Goal: Task Accomplishment & Management: Complete application form

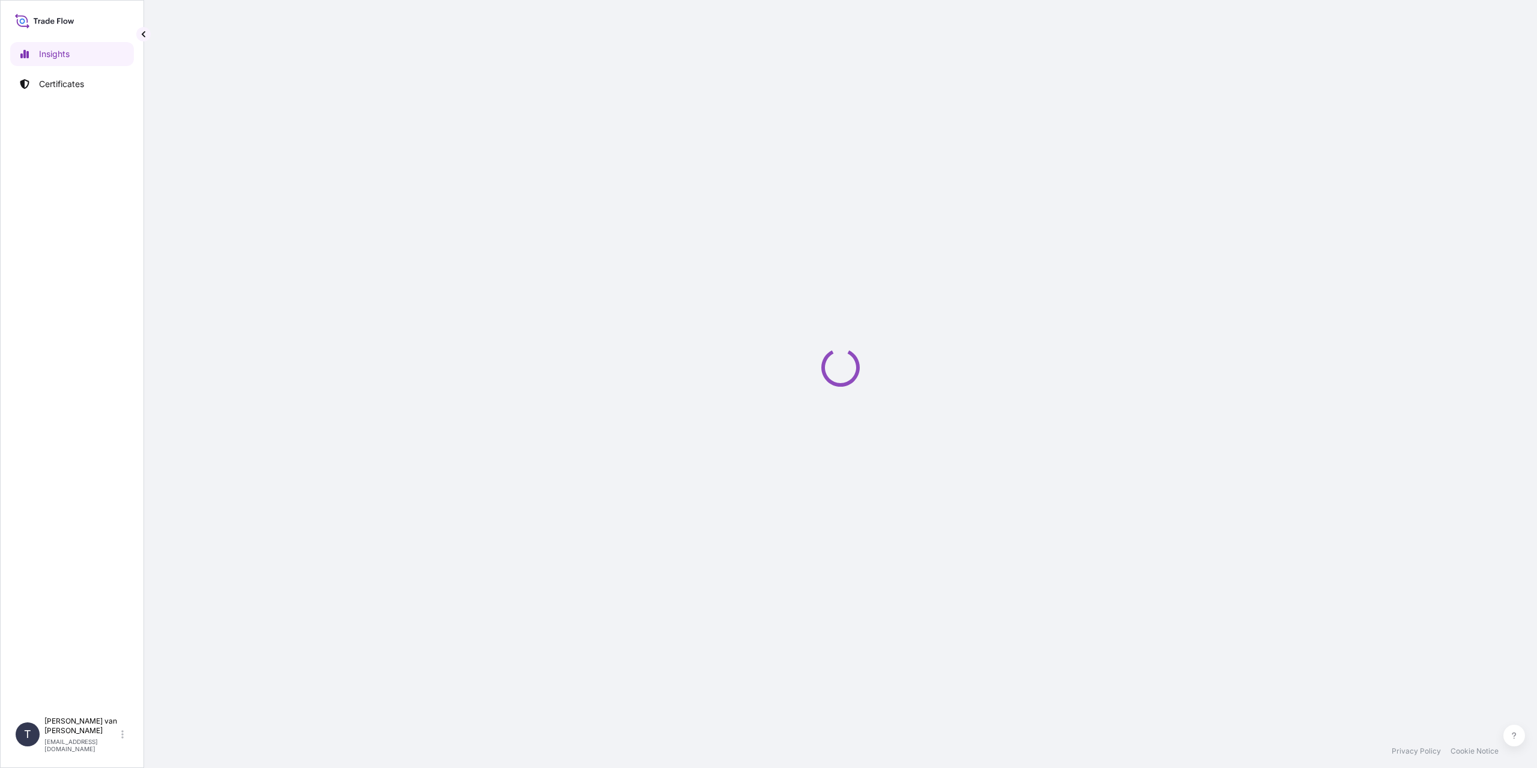
select select "2025"
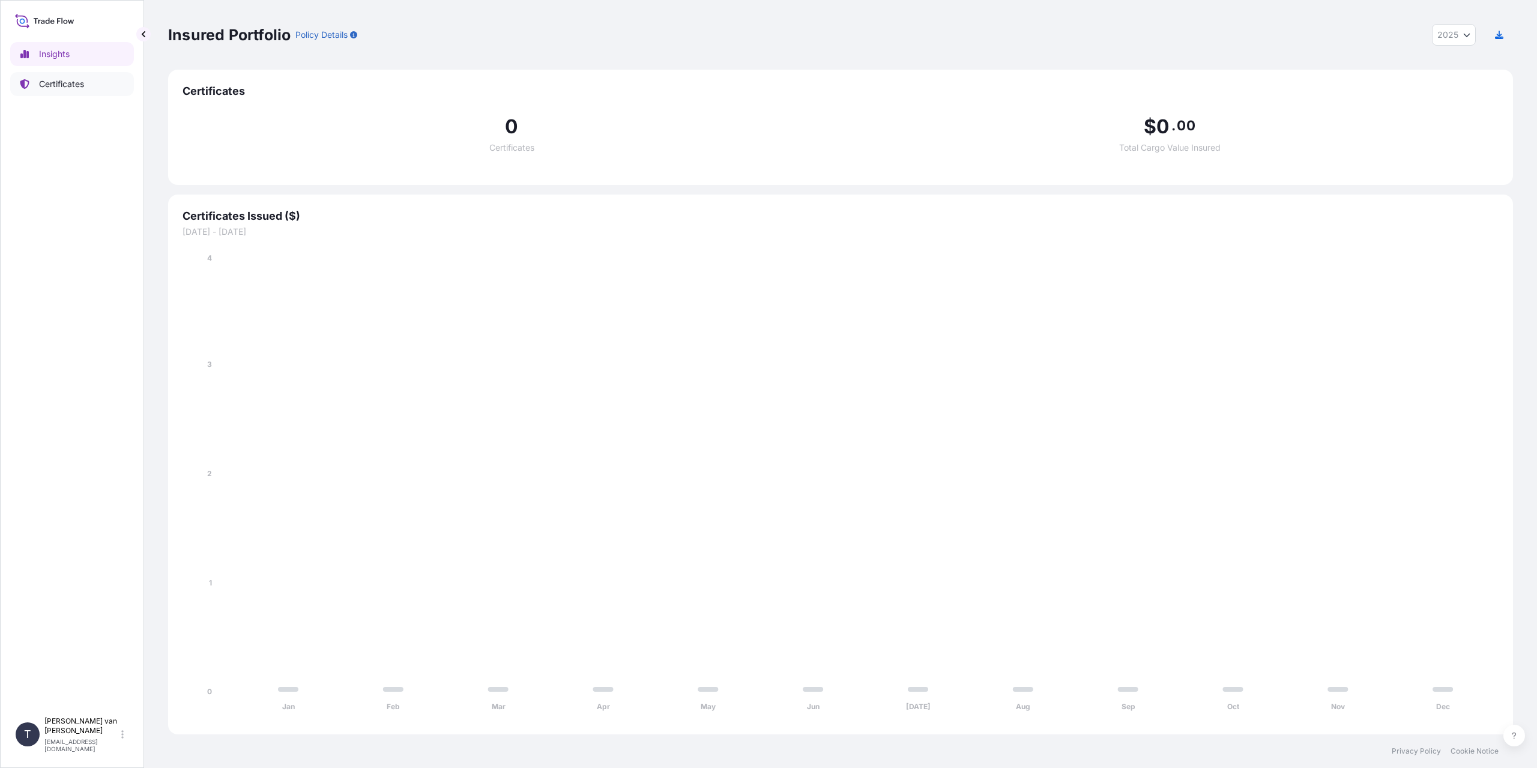
click at [71, 83] on p "Certificates" at bounding box center [61, 84] width 45 height 12
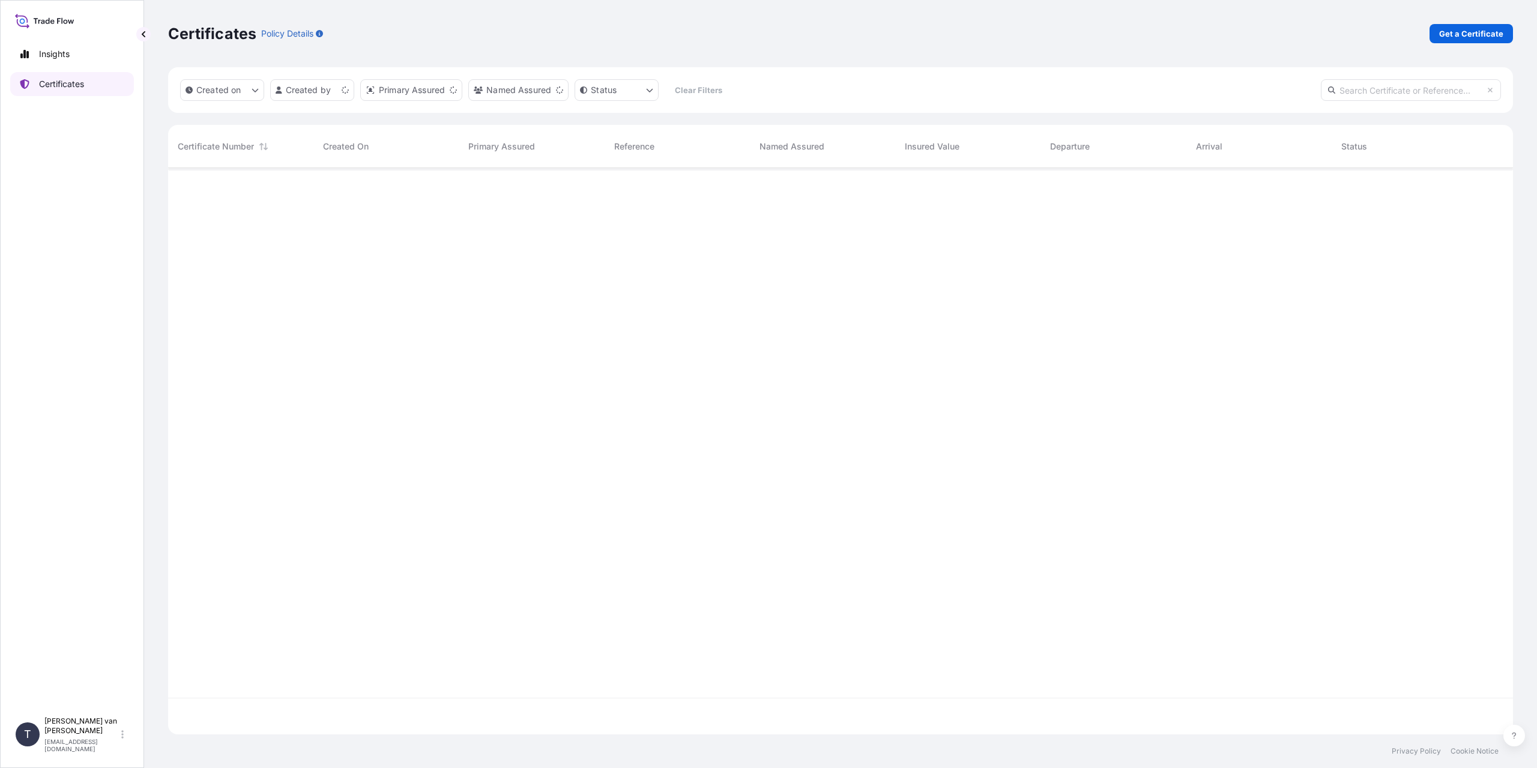
scroll to position [564, 1336]
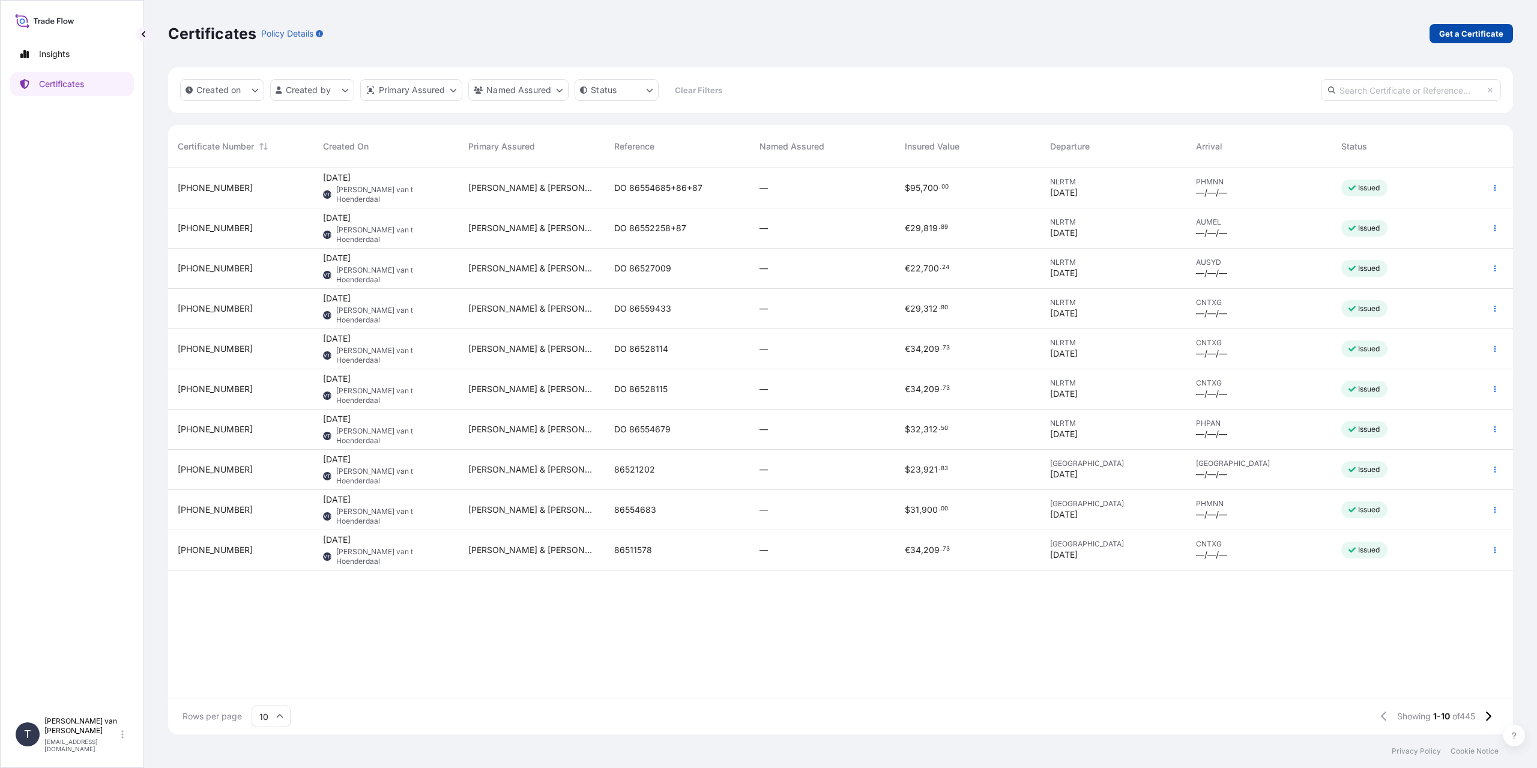
click at [1437, 35] on link "Get a Certificate" at bounding box center [1471, 33] width 83 height 19
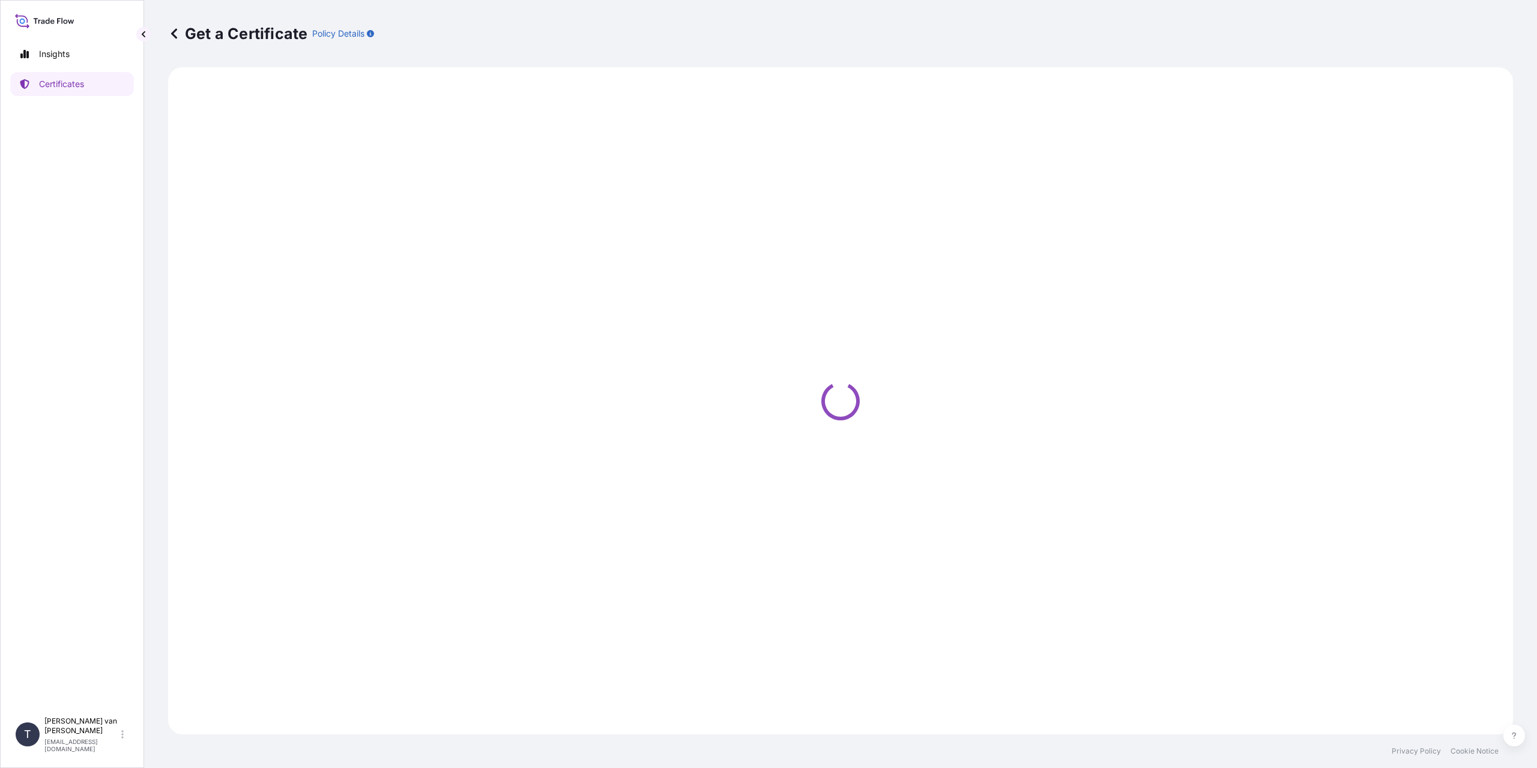
select select "Sea"
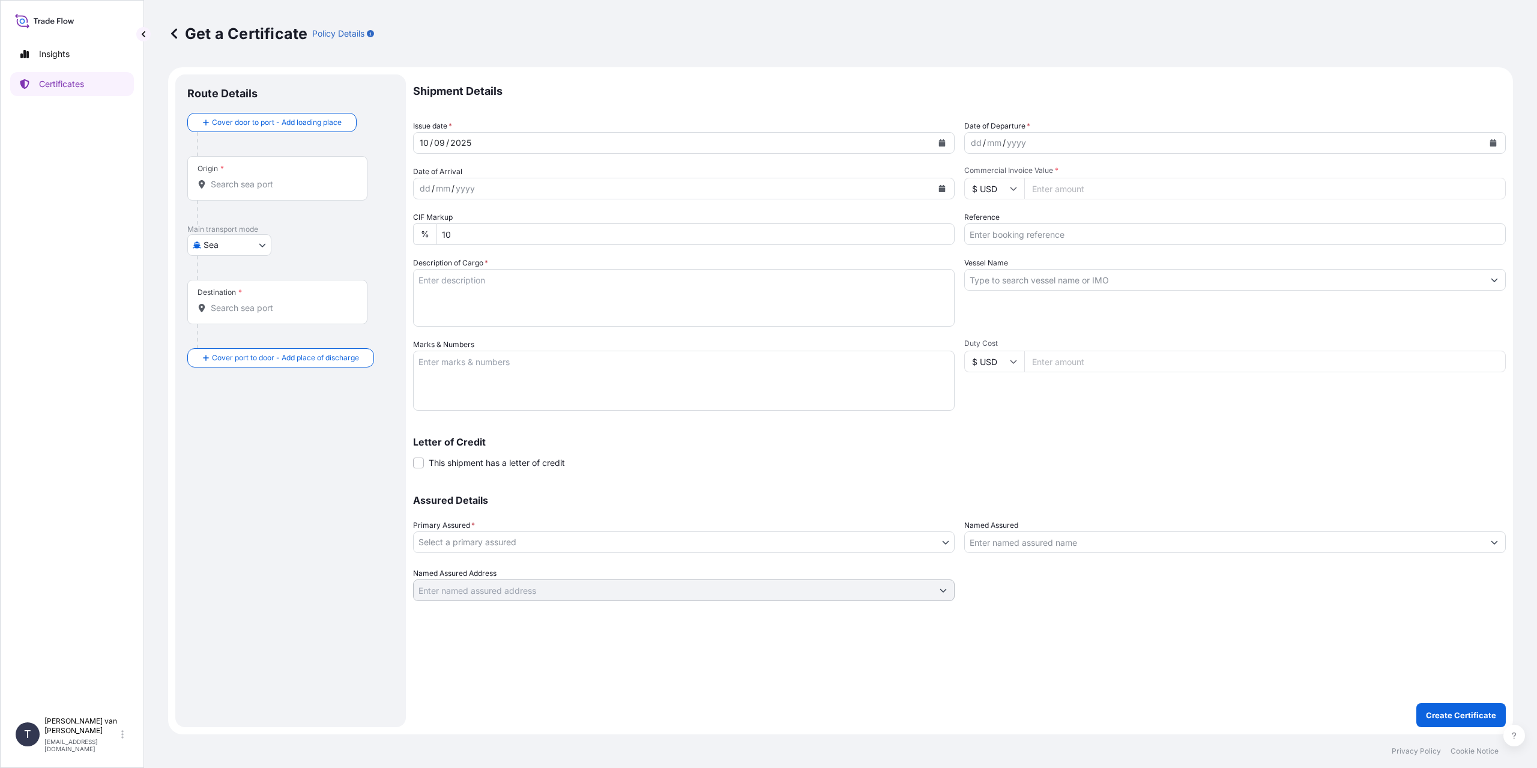
click at [269, 184] on input "Origin *" at bounding box center [282, 184] width 142 height 12
click at [285, 179] on input "Origin *" at bounding box center [282, 184] width 142 height 12
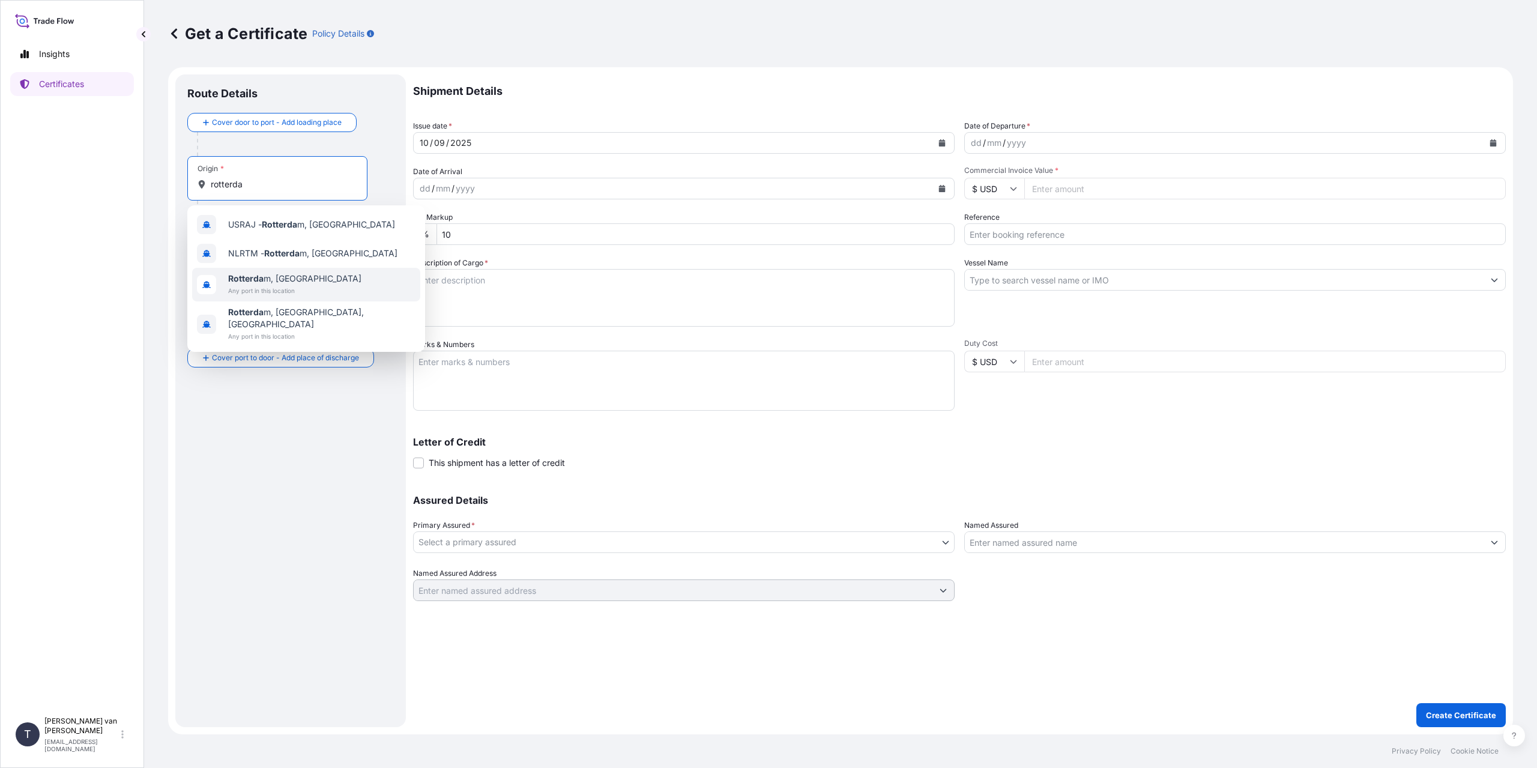
click at [261, 287] on span "Any port in this location" at bounding box center [294, 291] width 133 height 12
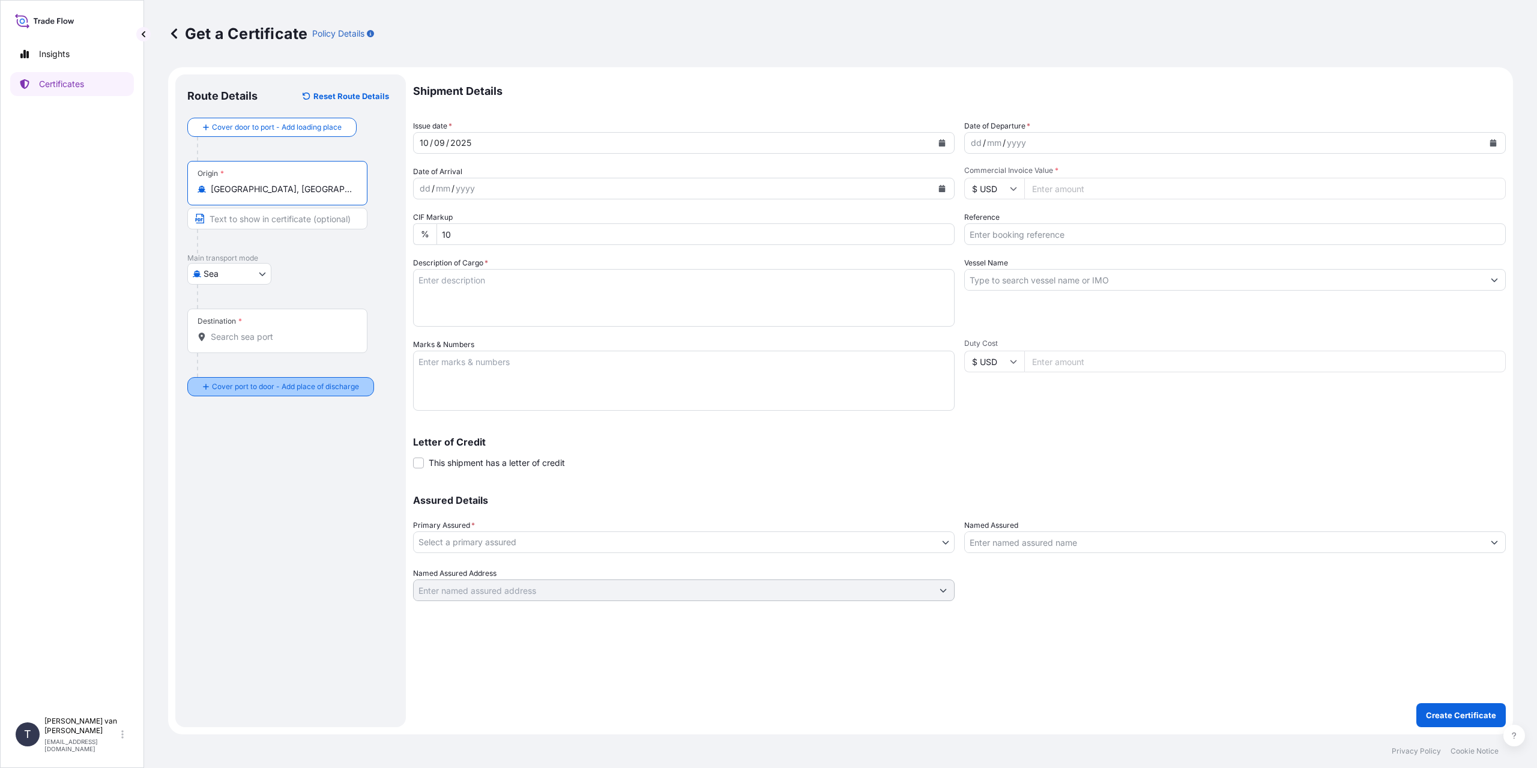
type input "Rotterdam, Netherlands"
click at [250, 329] on div "Destination *" at bounding box center [277, 331] width 180 height 44
click at [250, 331] on input "Destination *" at bounding box center [282, 337] width 142 height 12
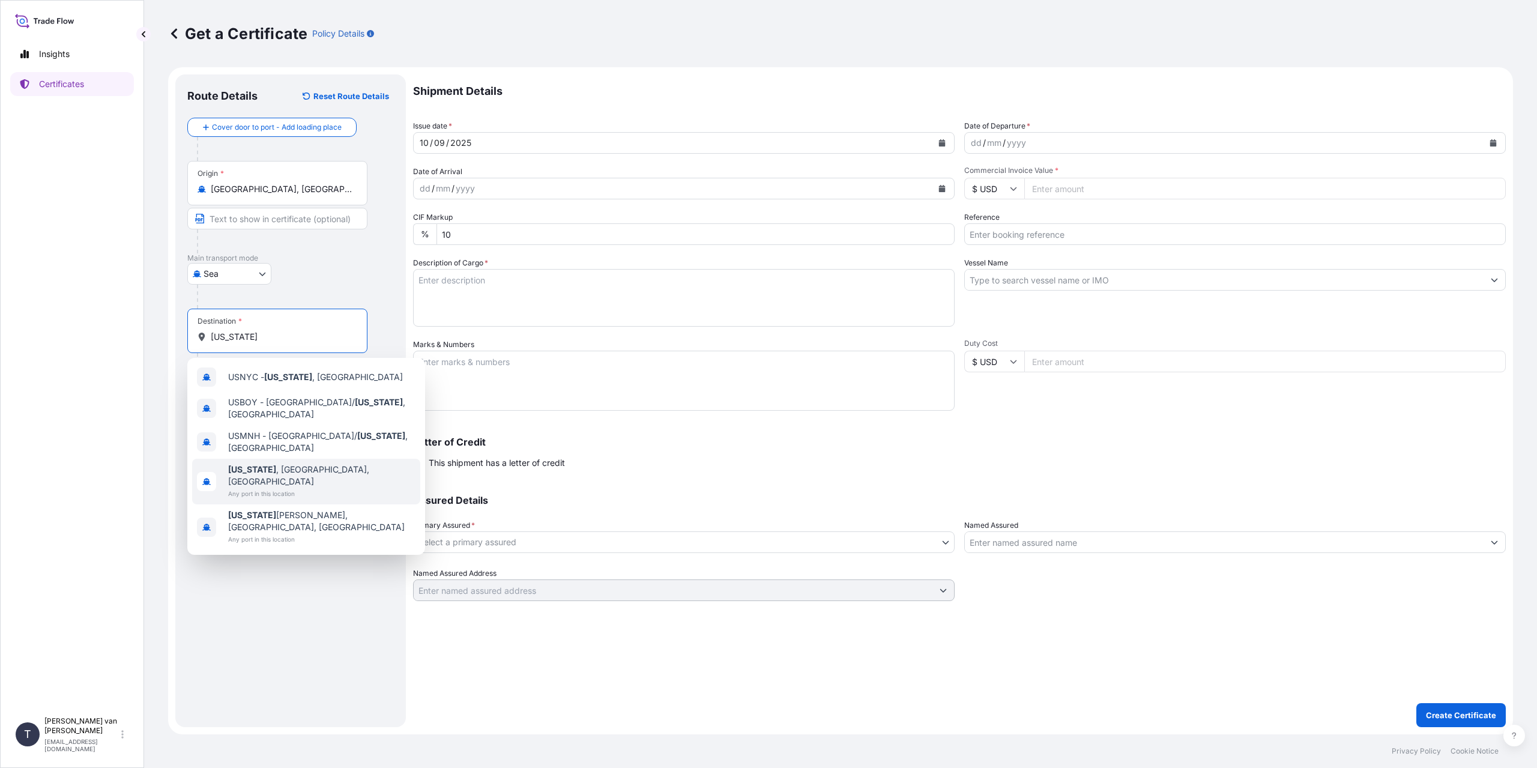
click at [326, 467] on div "New York , NY, USA Any port in this location" at bounding box center [306, 482] width 228 height 46
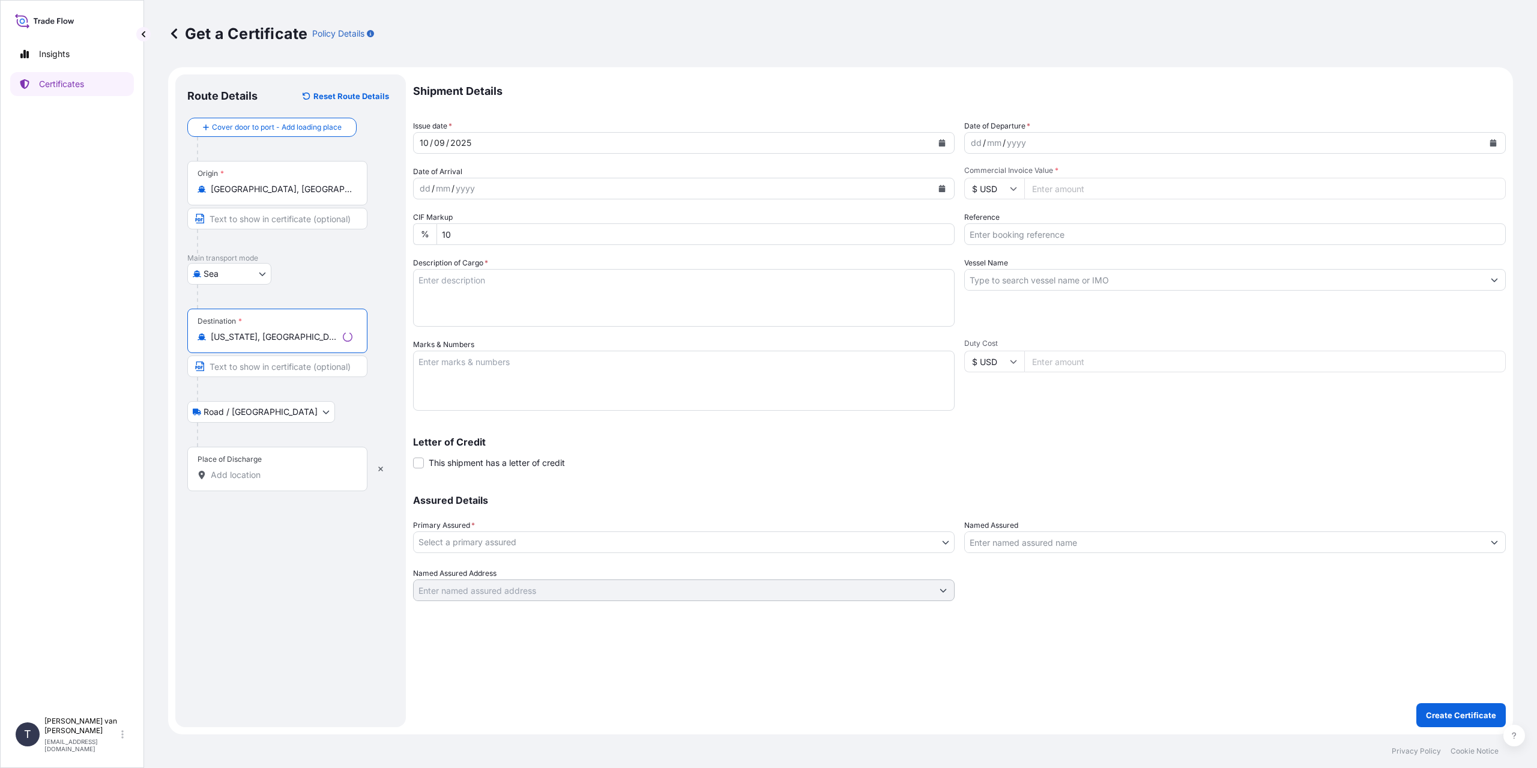
type input "New York, NY, USA"
click at [271, 479] on input "Place of Discharge" at bounding box center [282, 475] width 142 height 12
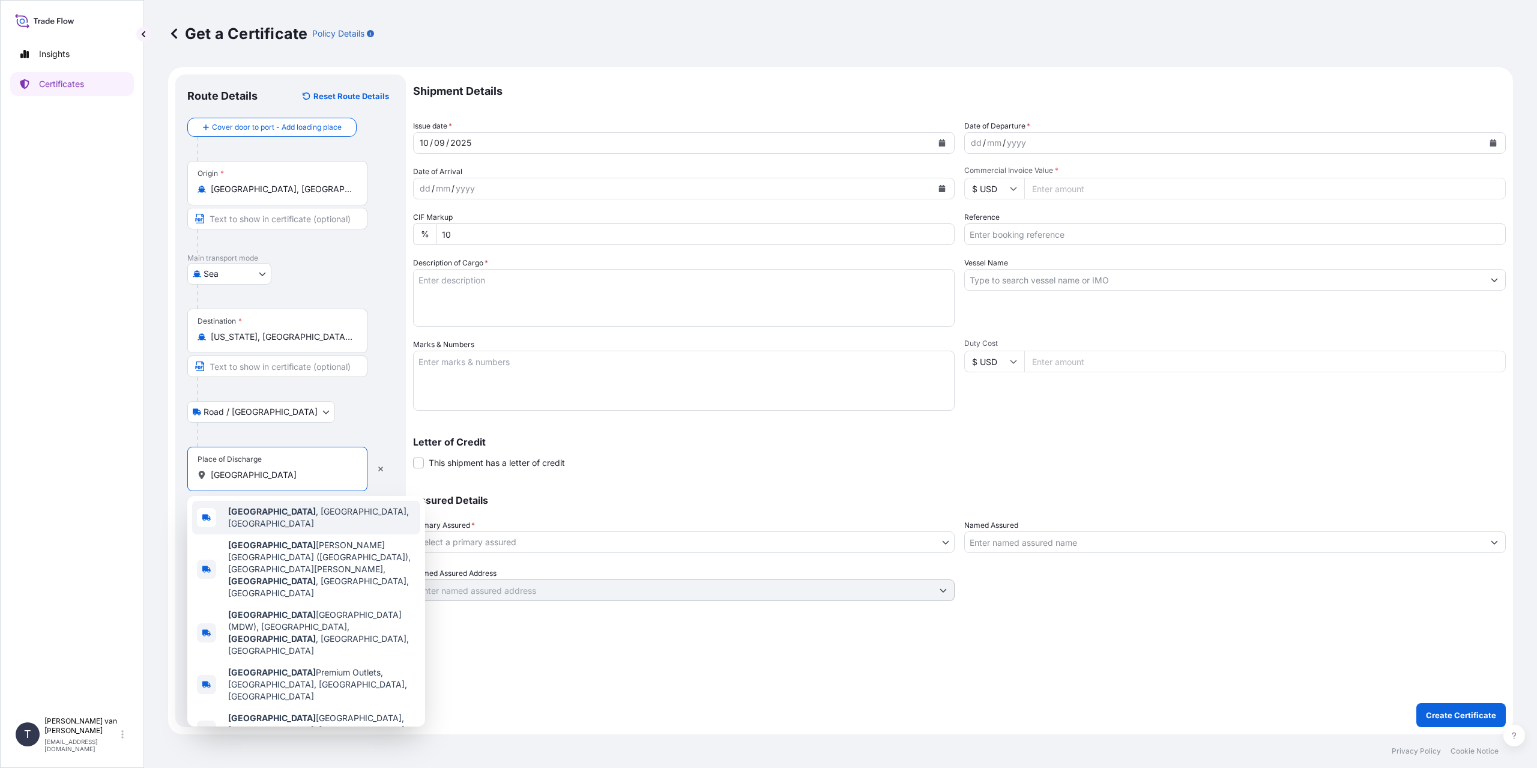
click at [310, 515] on div "Chicago , IL, USA" at bounding box center [306, 518] width 228 height 34
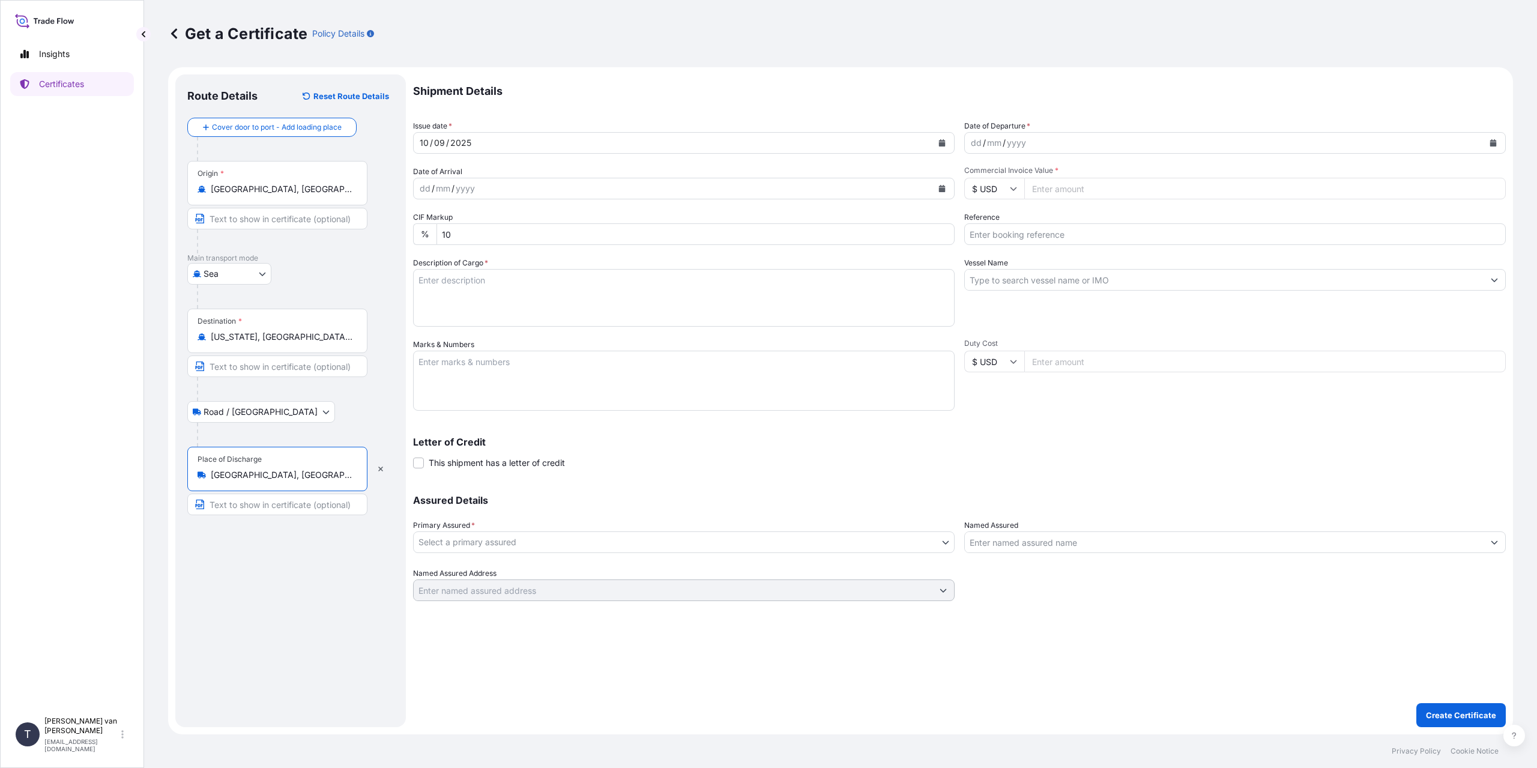
type input "Chicago, IL, USA"
click at [975, 143] on div "dd" at bounding box center [976, 143] width 13 height 14
click at [1001, 199] on div "Shipment Details Issue date * 10 / 09 / 2025 Date of Departure * 09 / 09 / 2025…" at bounding box center [959, 337] width 1093 height 527
click at [1009, 186] on input "$ USD" at bounding box center [995, 189] width 60 height 22
click at [1005, 220] on div "€ EUR" at bounding box center [994, 221] width 50 height 23
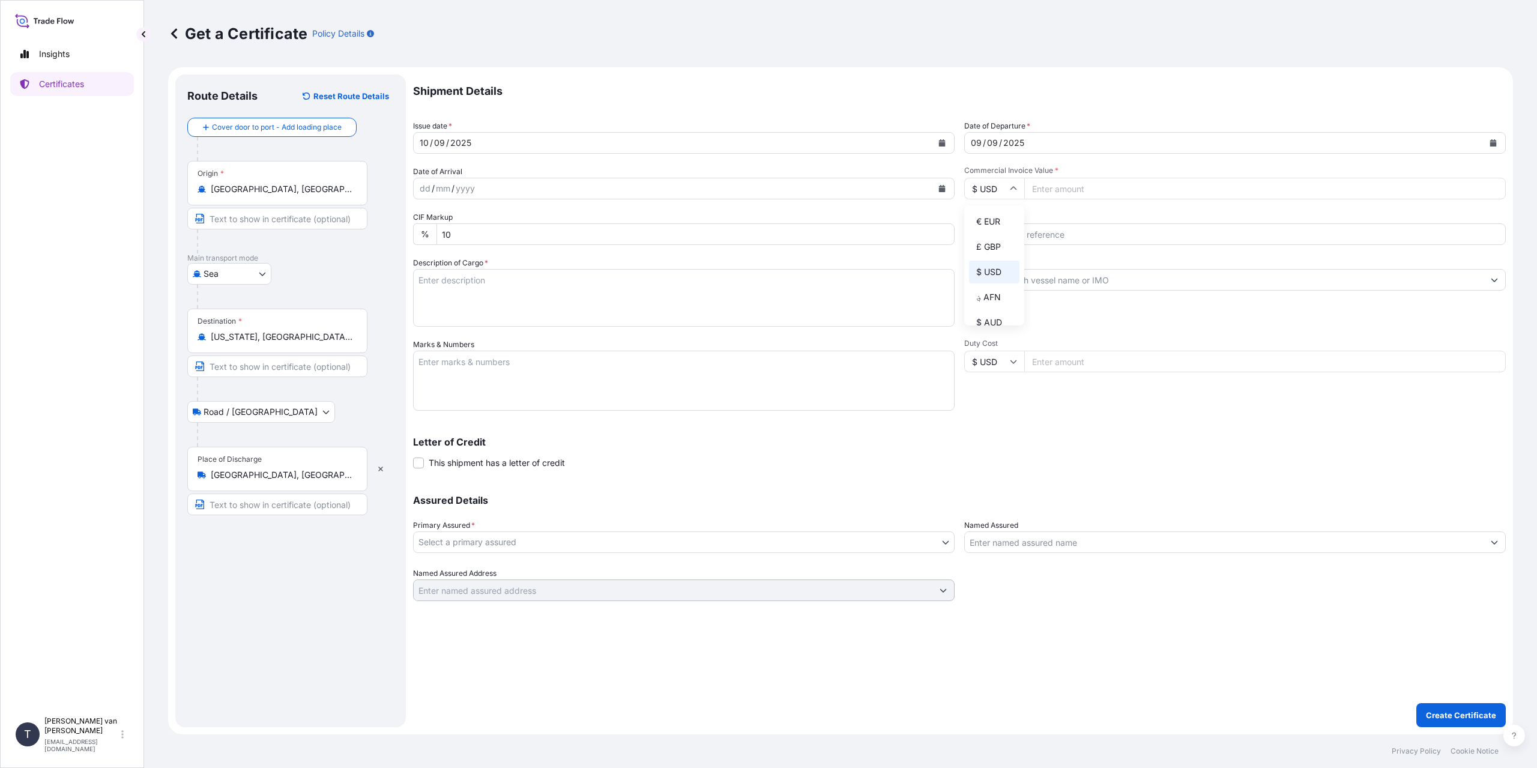
type input "€ EUR"
click at [1056, 184] on input "Commercial Invoice Value *" at bounding box center [1266, 189] width 482 height 22
type input "169280"
type input "169280.5"
click at [1007, 232] on input "Reference" at bounding box center [1236, 234] width 542 height 22
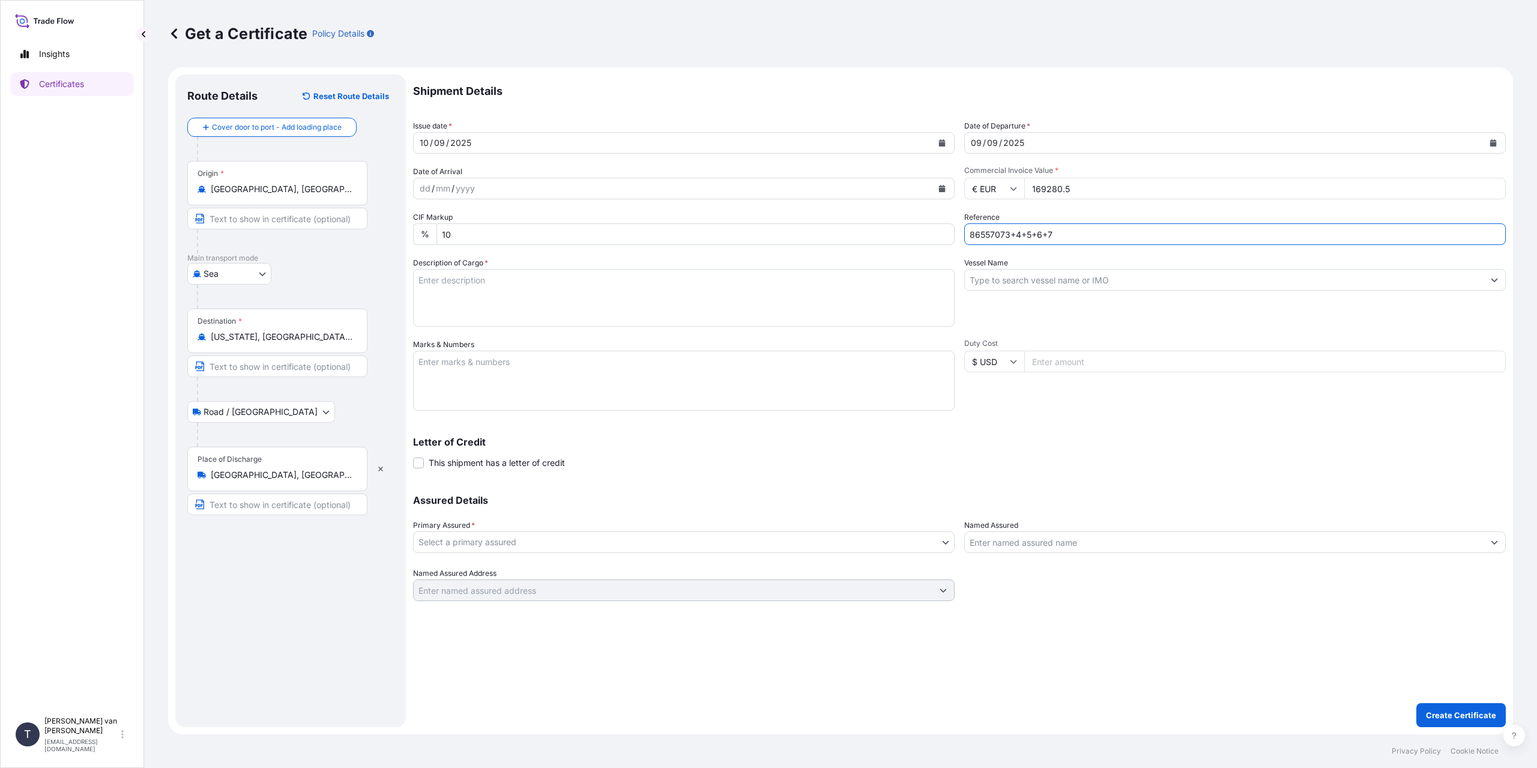
type input "86557073+4+5+6+7"
click at [1013, 285] on input "Vessel Name" at bounding box center [1224, 280] width 519 height 22
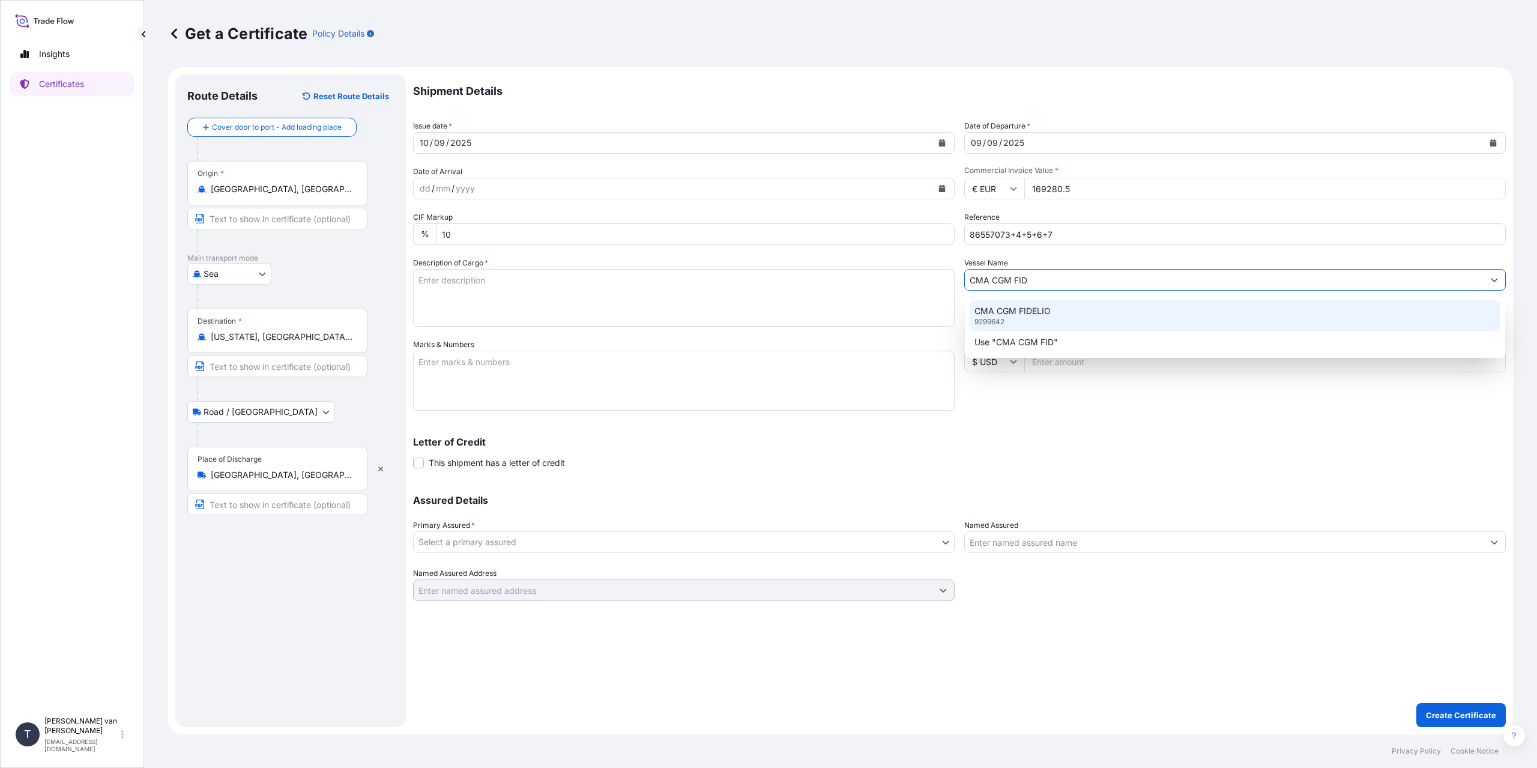
click at [1027, 311] on p "CMA CGM FIDELIO" at bounding box center [1013, 311] width 76 height 12
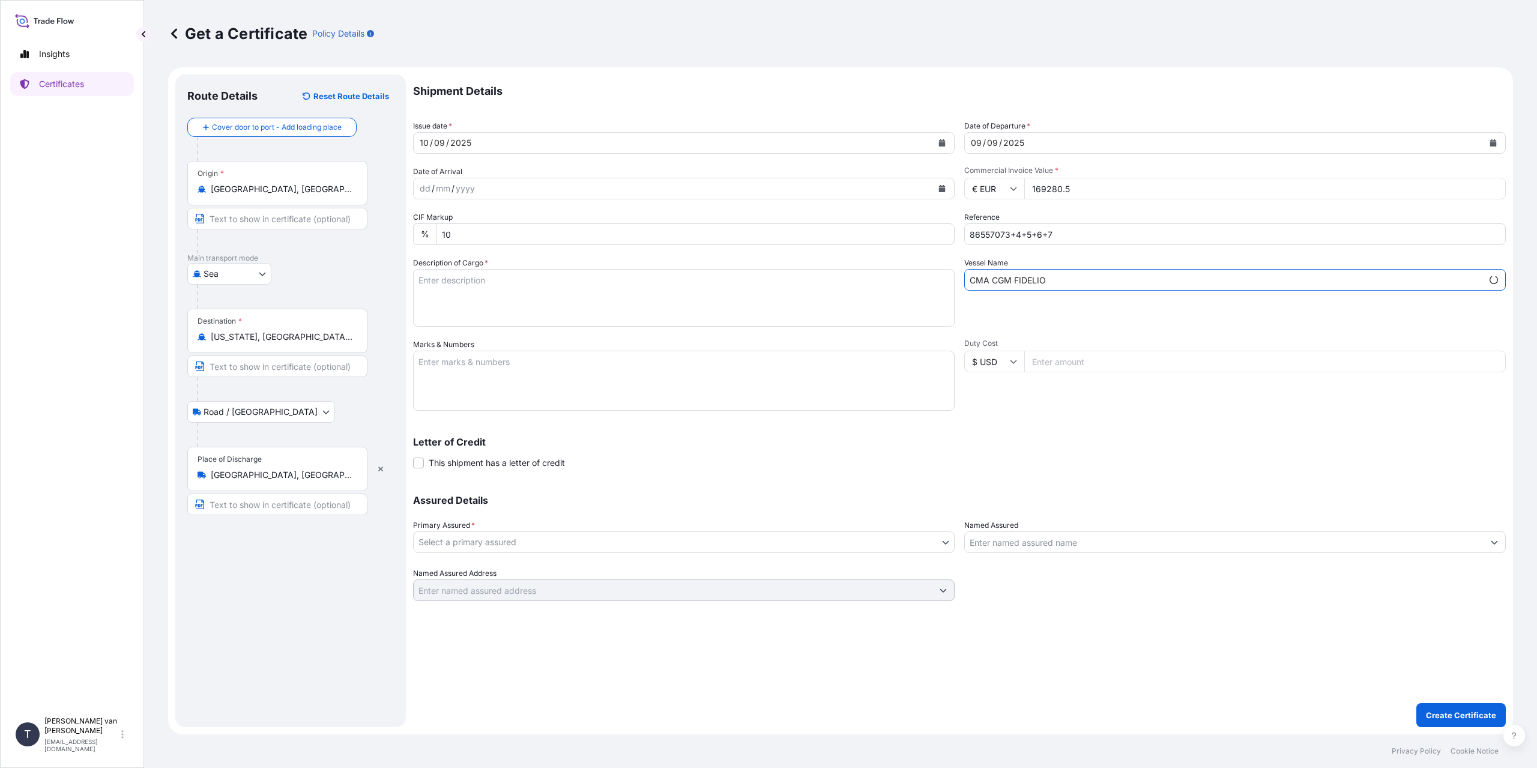
type input "CMA CGM FIDELIO"
click at [486, 302] on textarea "Description of Cargo *" at bounding box center [684, 298] width 542 height 58
type textarea "5x 40ft containers containing: 95 bigbags x 1000 kg Claria G. Elite = 95000 kg …"
click at [527, 369] on textarea "Marks & Numbers" at bounding box center [684, 381] width 542 height 60
click at [505, 384] on textarea "5x 40ft containers Container:" at bounding box center [684, 381] width 542 height 60
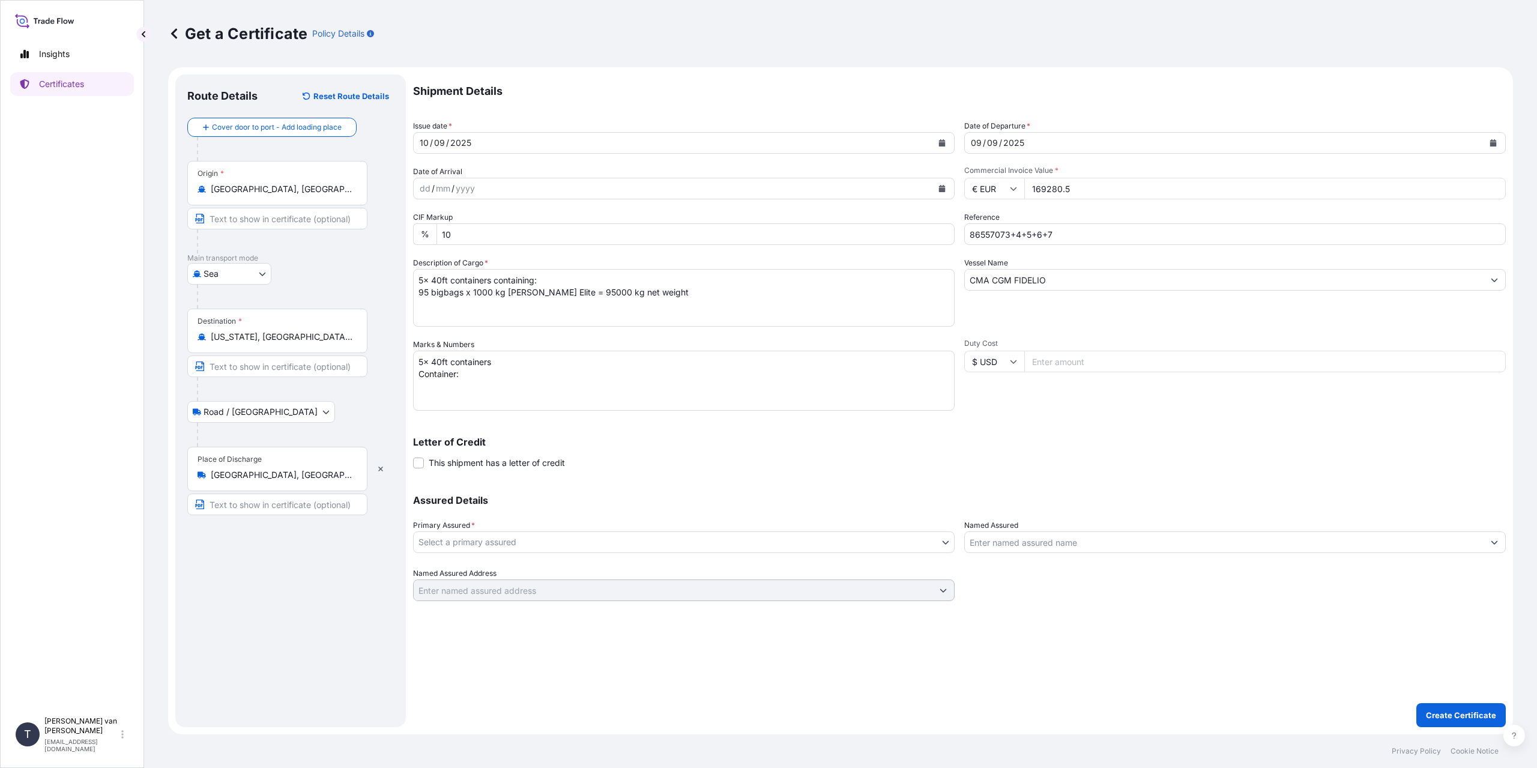
drag, startPoint x: 473, startPoint y: 395, endPoint x: 488, endPoint y: 383, distance: 20.1
click at [473, 392] on textarea "5x 40ft containers Container:" at bounding box center [684, 381] width 542 height 60
type textarea "5x 40ft containers Container: CSNU6609740 Sealnr: A107202 DO: 86557073 Containe…"
click at [476, 547] on body "Insights Certificates T Tim van t Hoenderdaal logistics@tmalogistics.nl Get a C…" at bounding box center [768, 384] width 1537 height 768
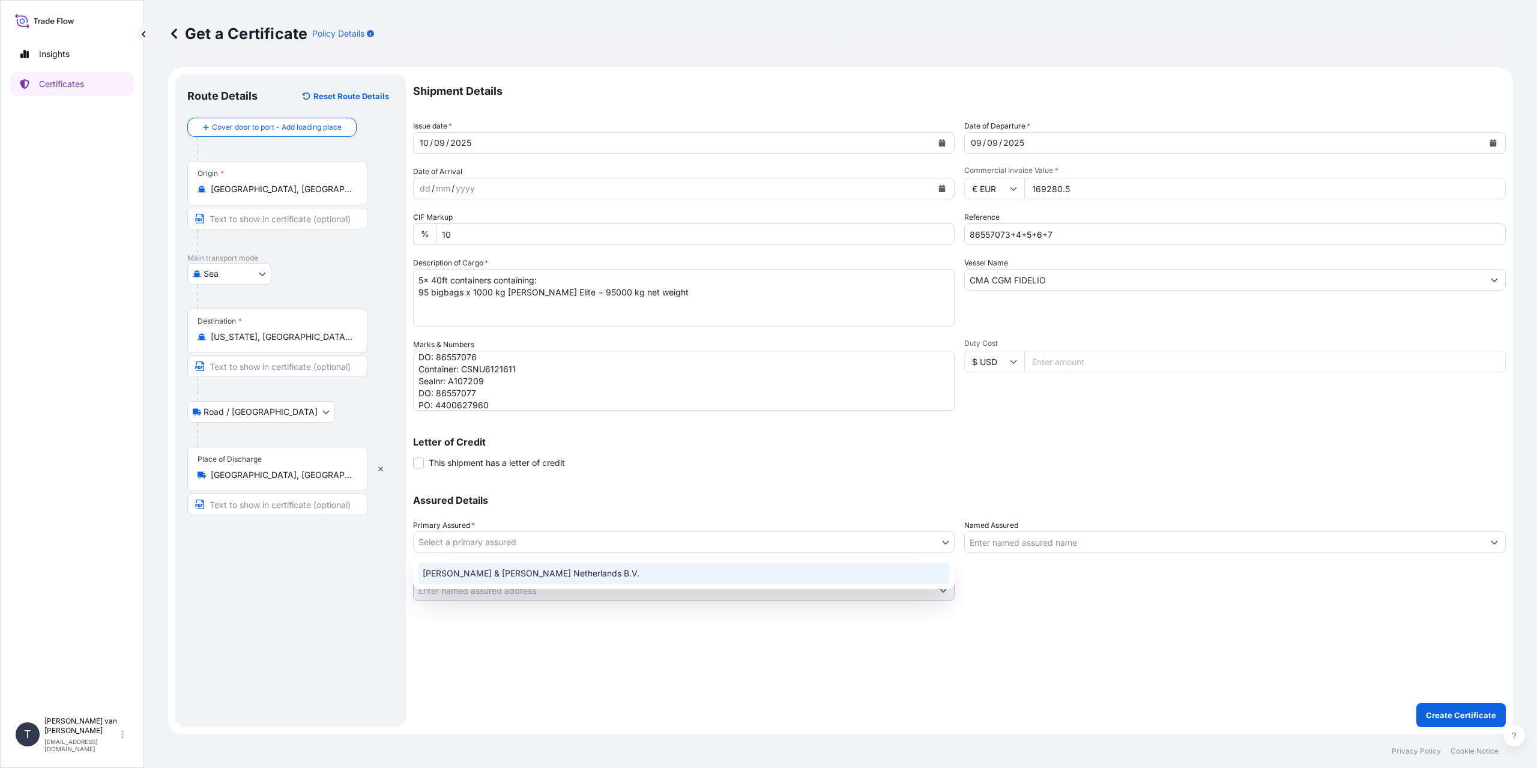
click at [471, 569] on div "Tate & Lyle Netherlands B.V." at bounding box center [684, 574] width 532 height 22
select select "31666"
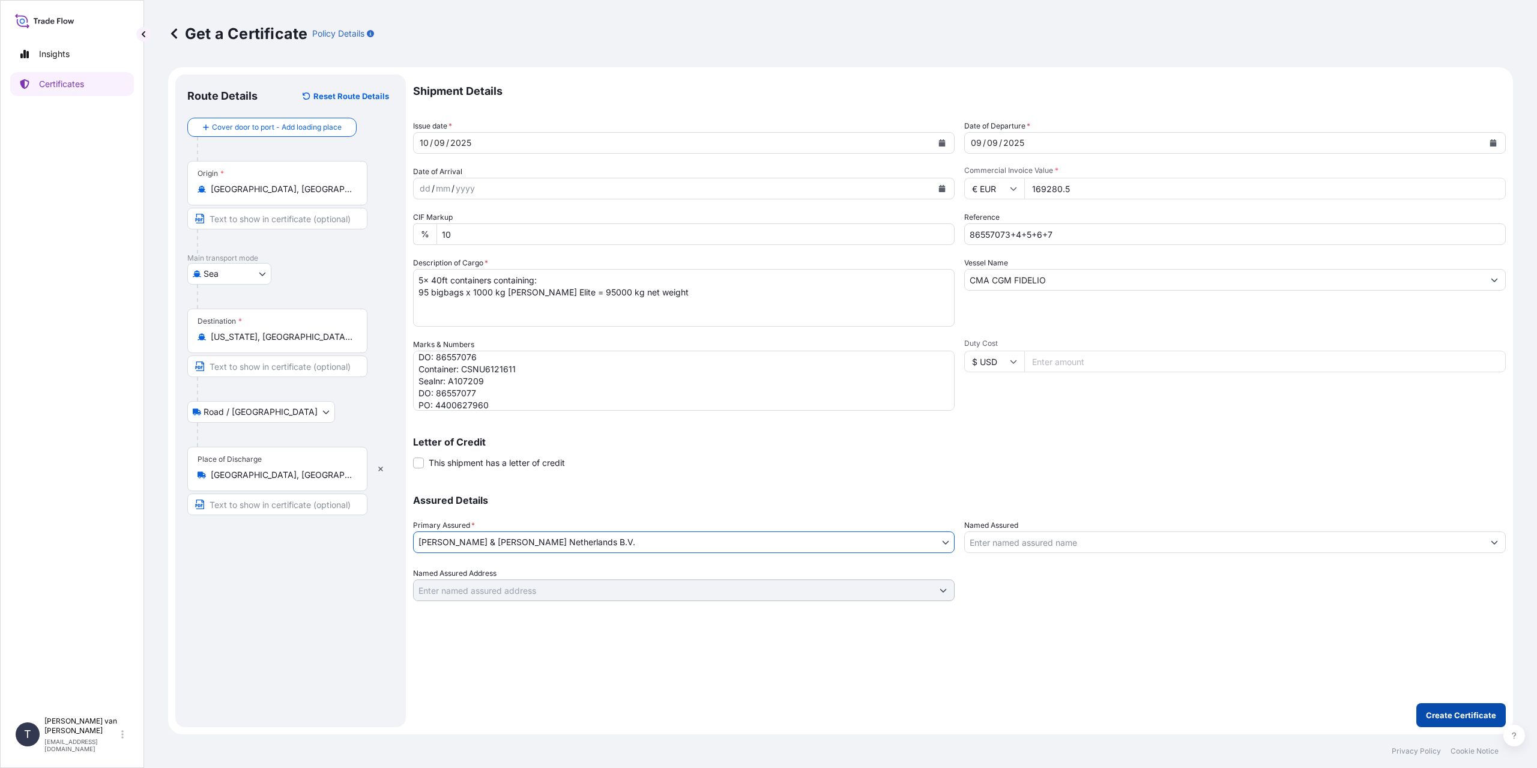
click at [1471, 716] on p "Create Certificate" at bounding box center [1461, 715] width 70 height 12
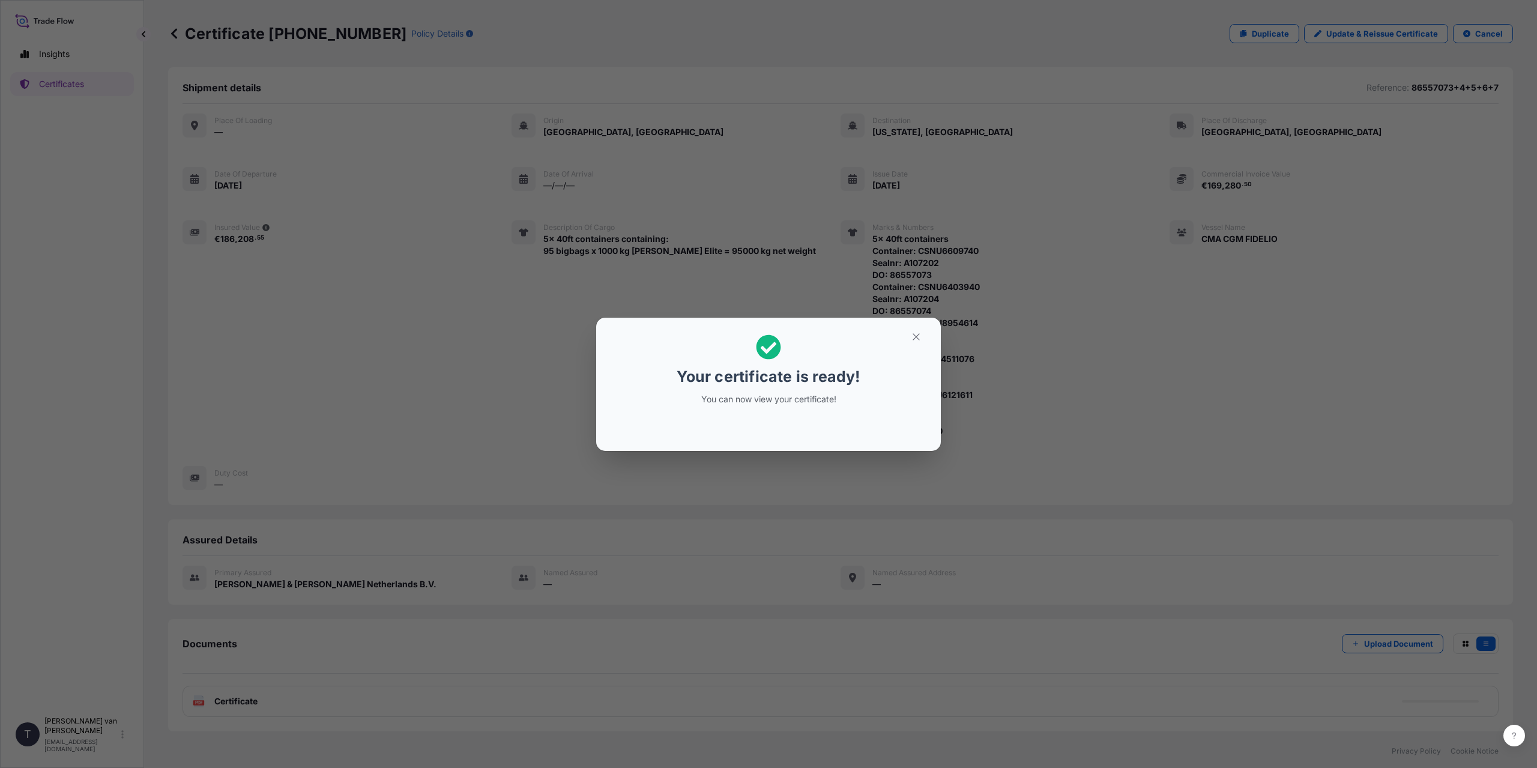
click at [359, 516] on div "Your certificate is ready! You can now view your certificate!" at bounding box center [768, 384] width 1537 height 768
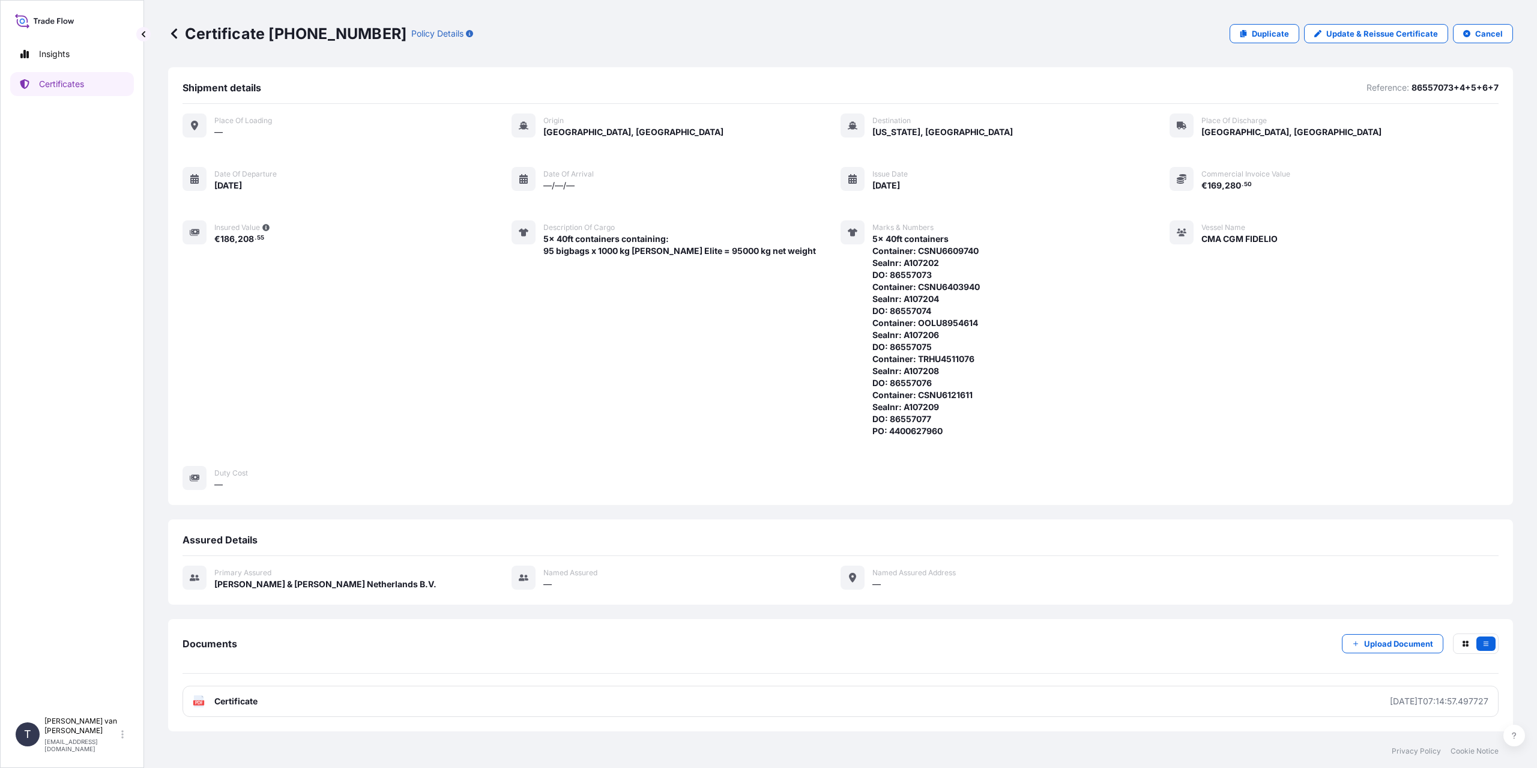
click at [289, 707] on link "PDF Certificate 2025-09-10T07:14:57.497727" at bounding box center [841, 701] width 1316 height 31
click at [67, 88] on p "Certificates" at bounding box center [61, 84] width 45 height 12
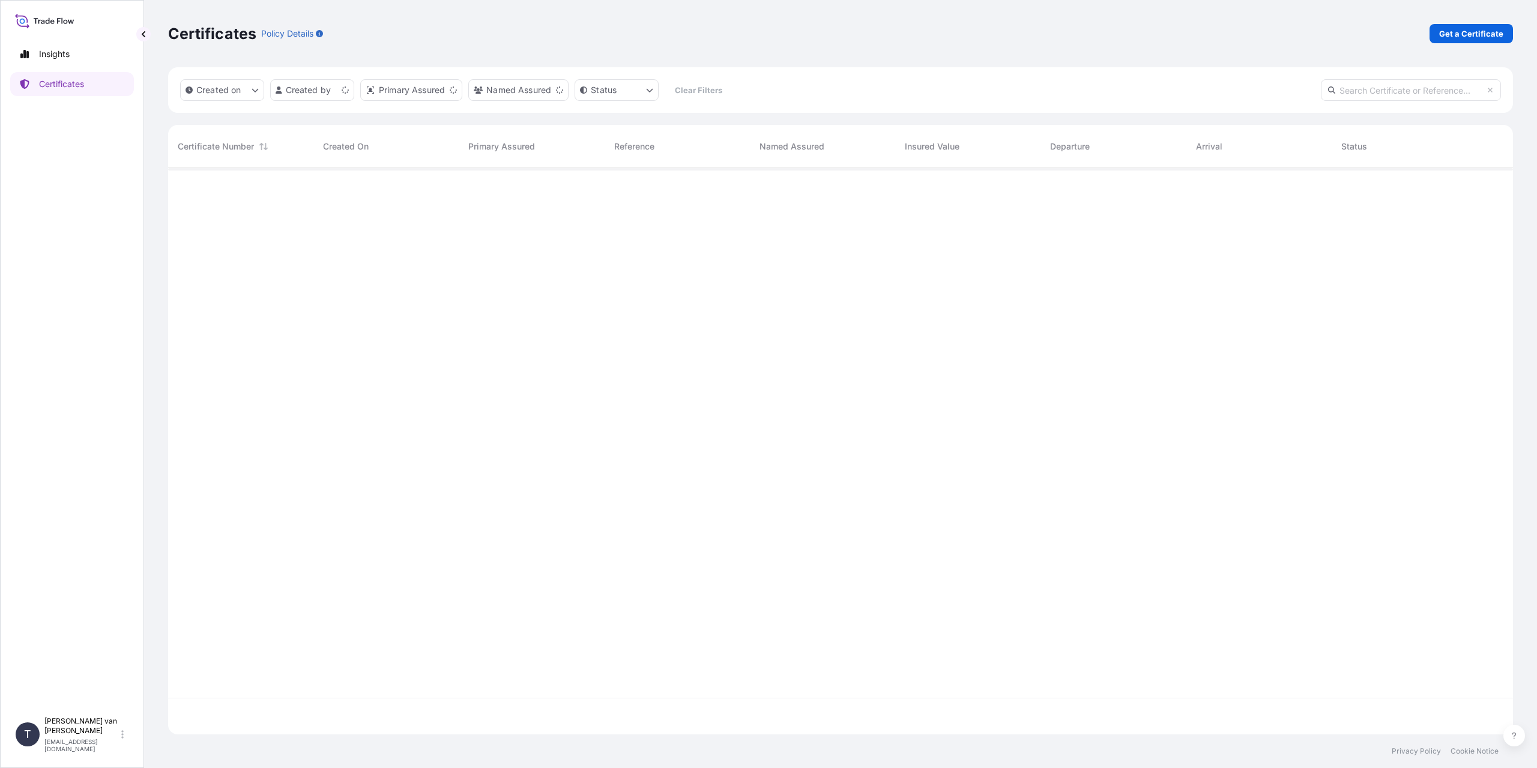
scroll to position [564, 1336]
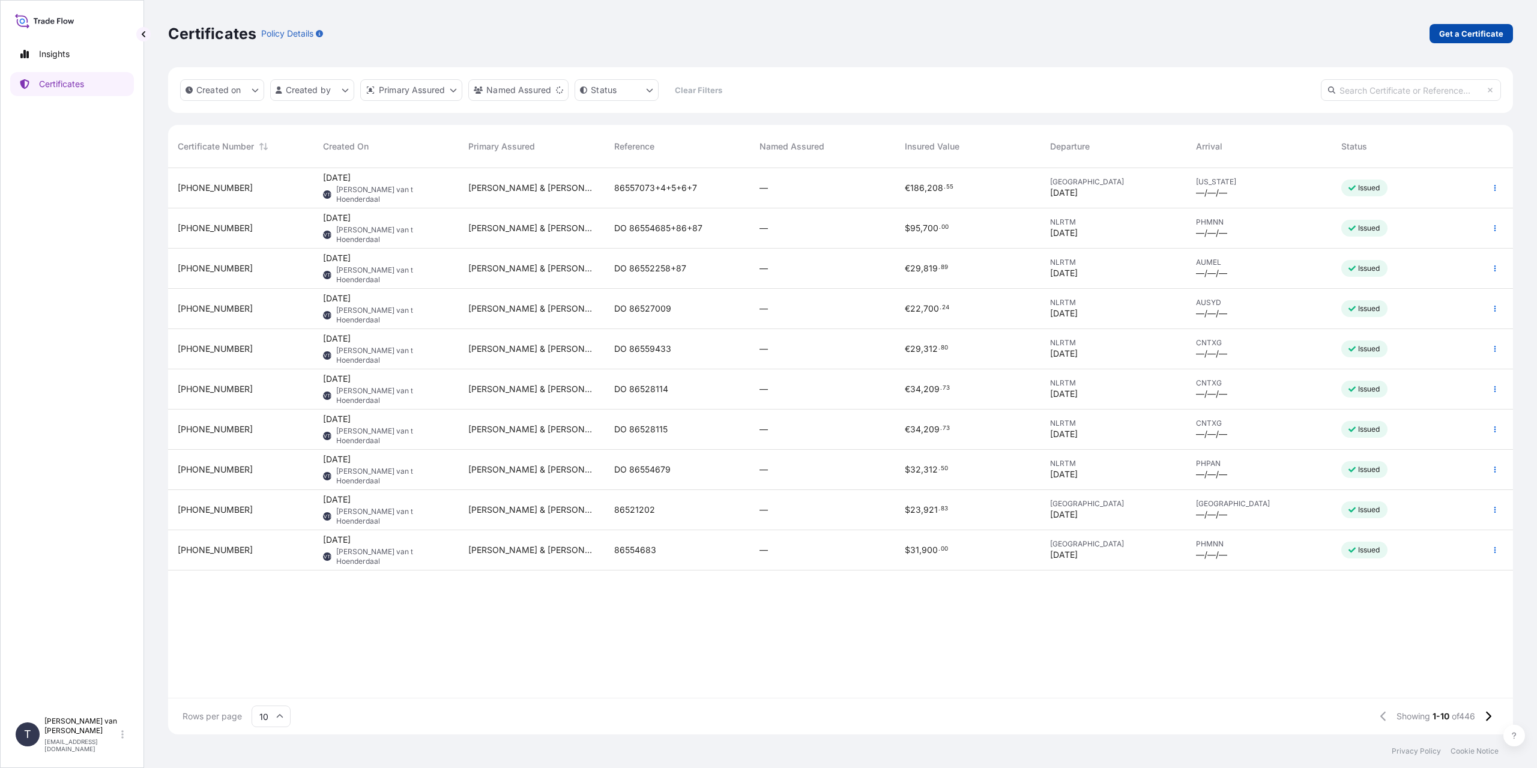
click at [1441, 32] on p "Get a Certificate" at bounding box center [1472, 34] width 64 height 12
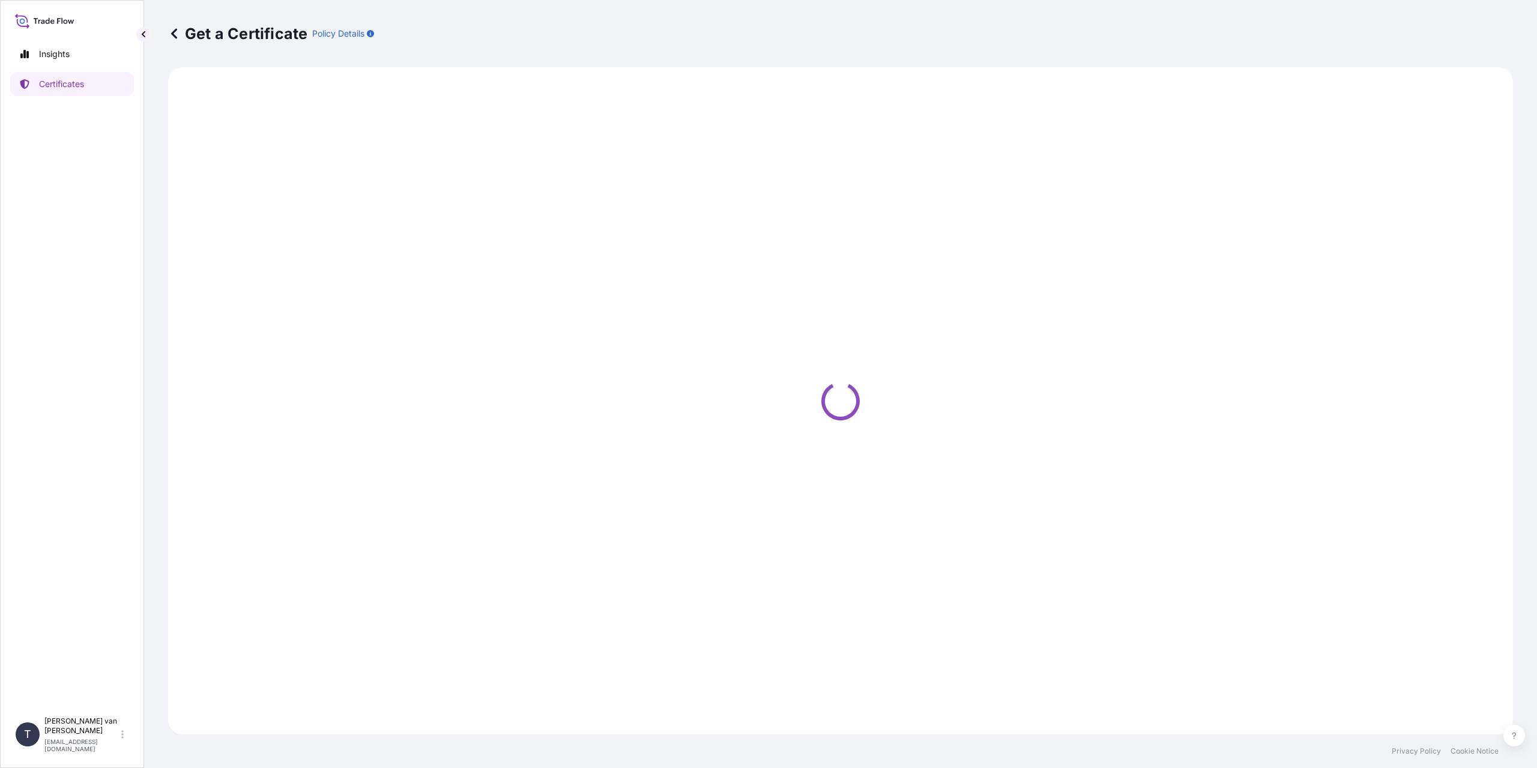
select select "Sea"
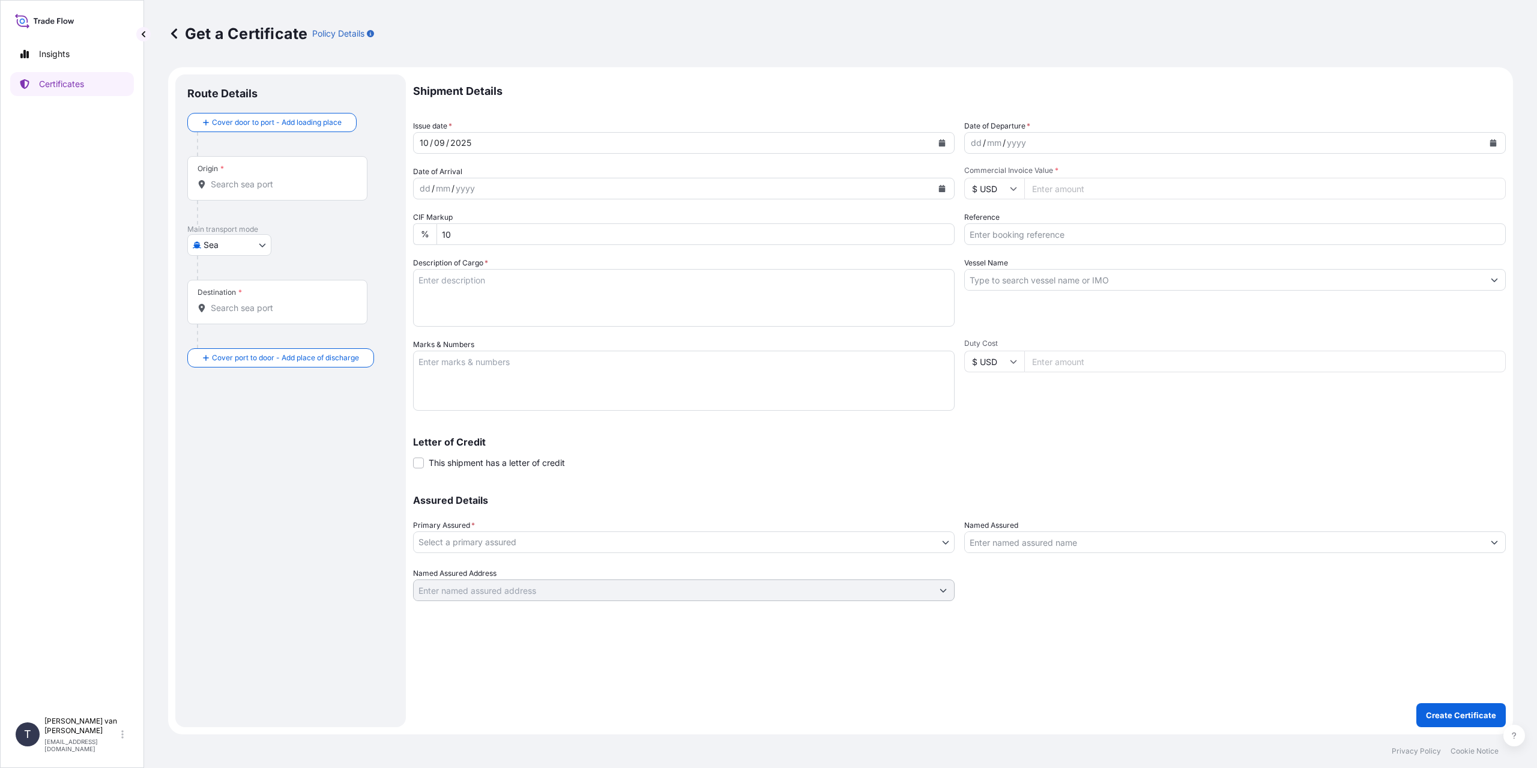
click at [266, 190] on input "Origin *" at bounding box center [282, 184] width 142 height 12
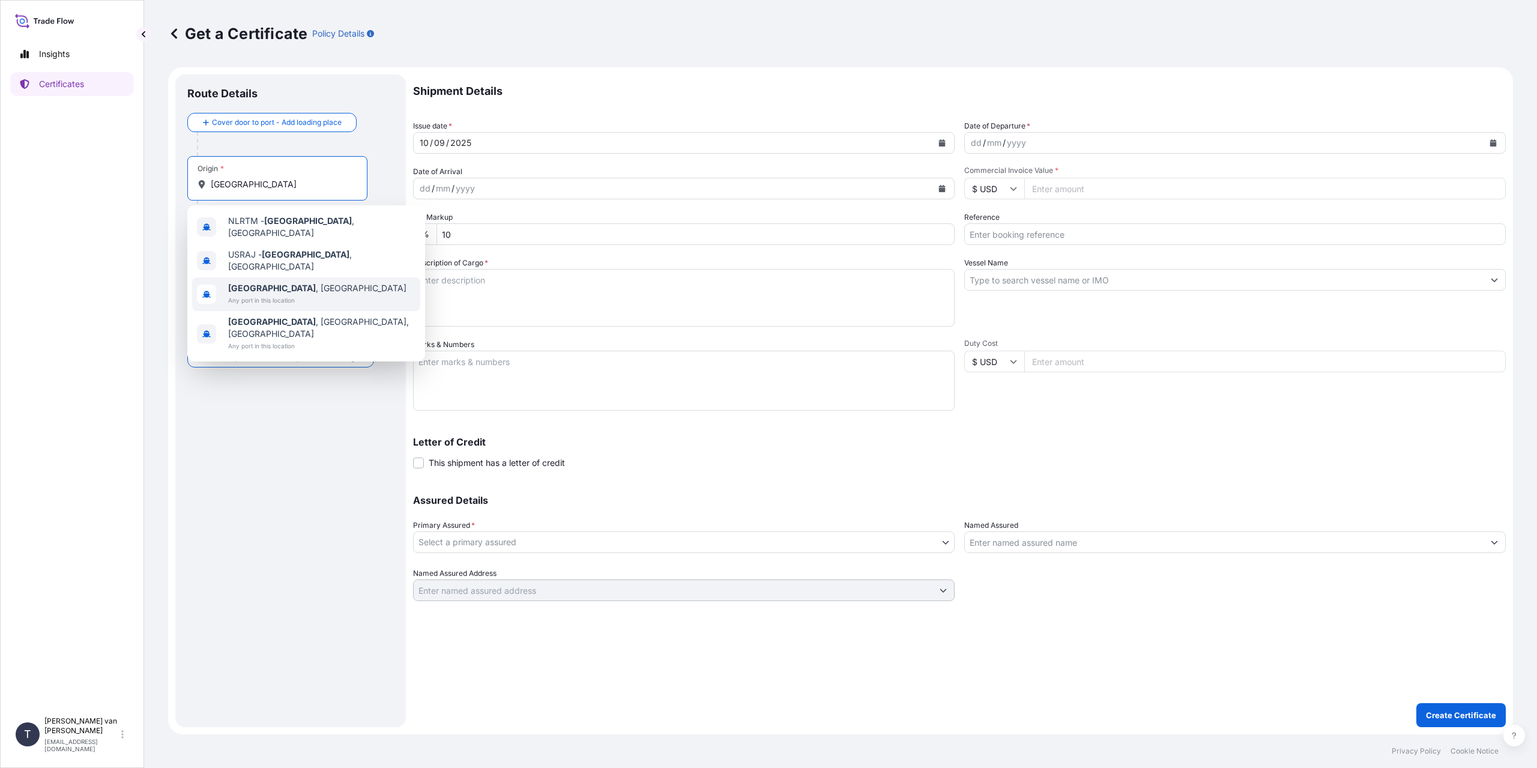
click at [335, 277] on div "Rotterdam , Netherlands Any port in this location" at bounding box center [306, 294] width 228 height 34
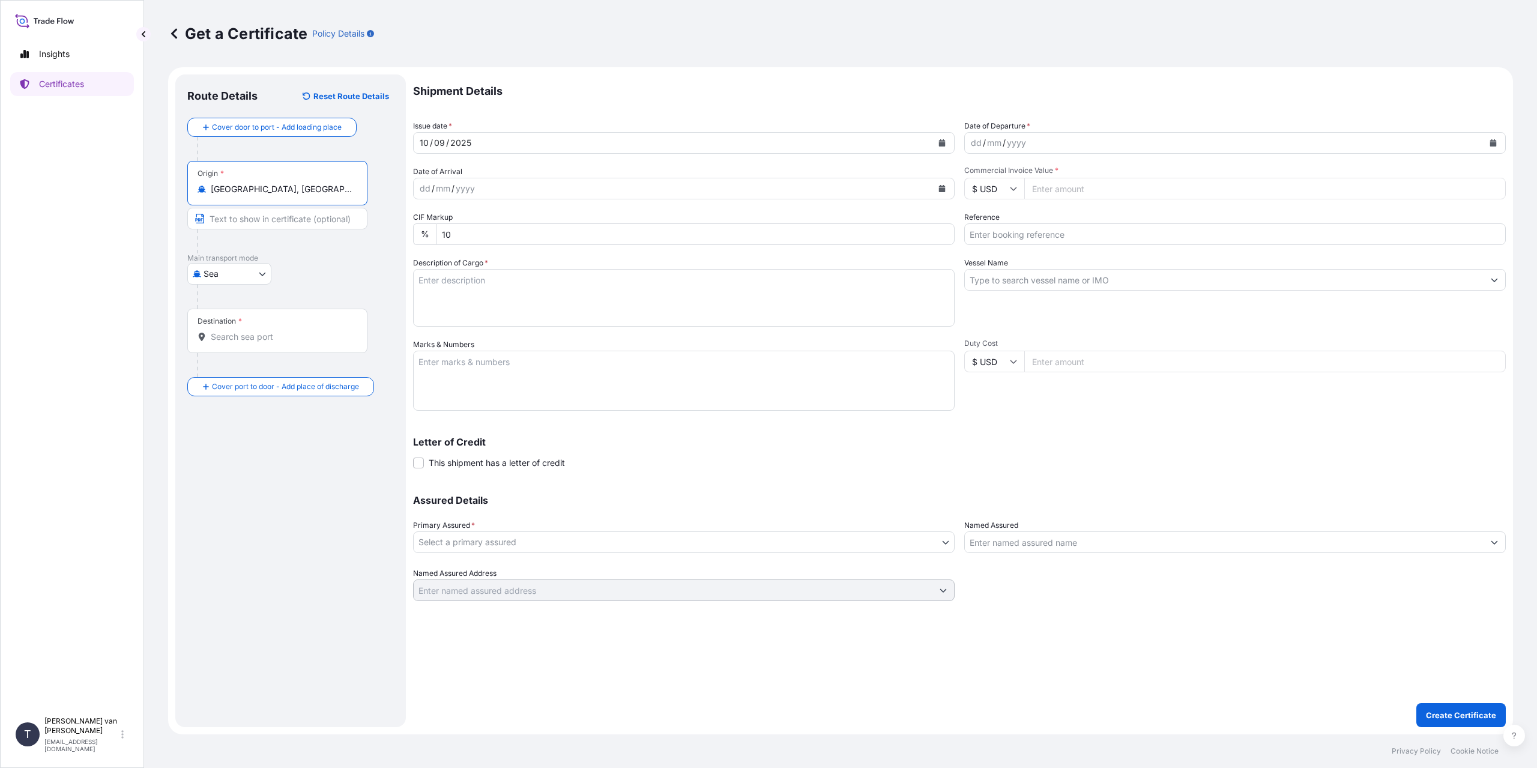
type input "Rotterdam, Netherlands"
click at [259, 347] on div "Destination *" at bounding box center [277, 331] width 180 height 44
click at [259, 343] on input "Destination *" at bounding box center [282, 337] width 142 height 12
click at [211, 475] on div "Route Details Reset Route Details Cover door to port - Add loading place Place …" at bounding box center [290, 400] width 207 height 629
click at [244, 337] on input "Destination * Please select a destination" at bounding box center [282, 337] width 142 height 12
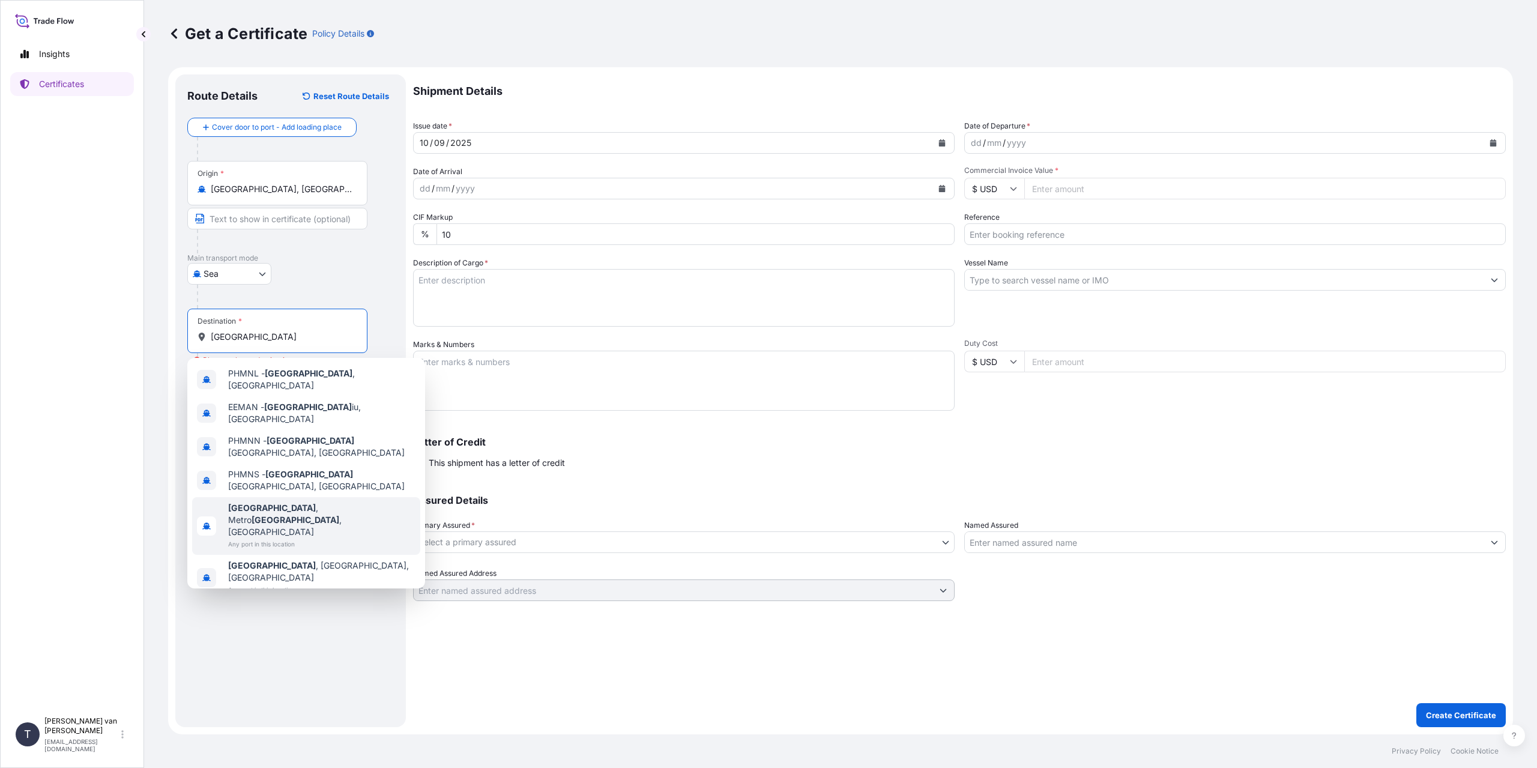
click at [338, 538] on span "Any port in this location" at bounding box center [321, 544] width 187 height 12
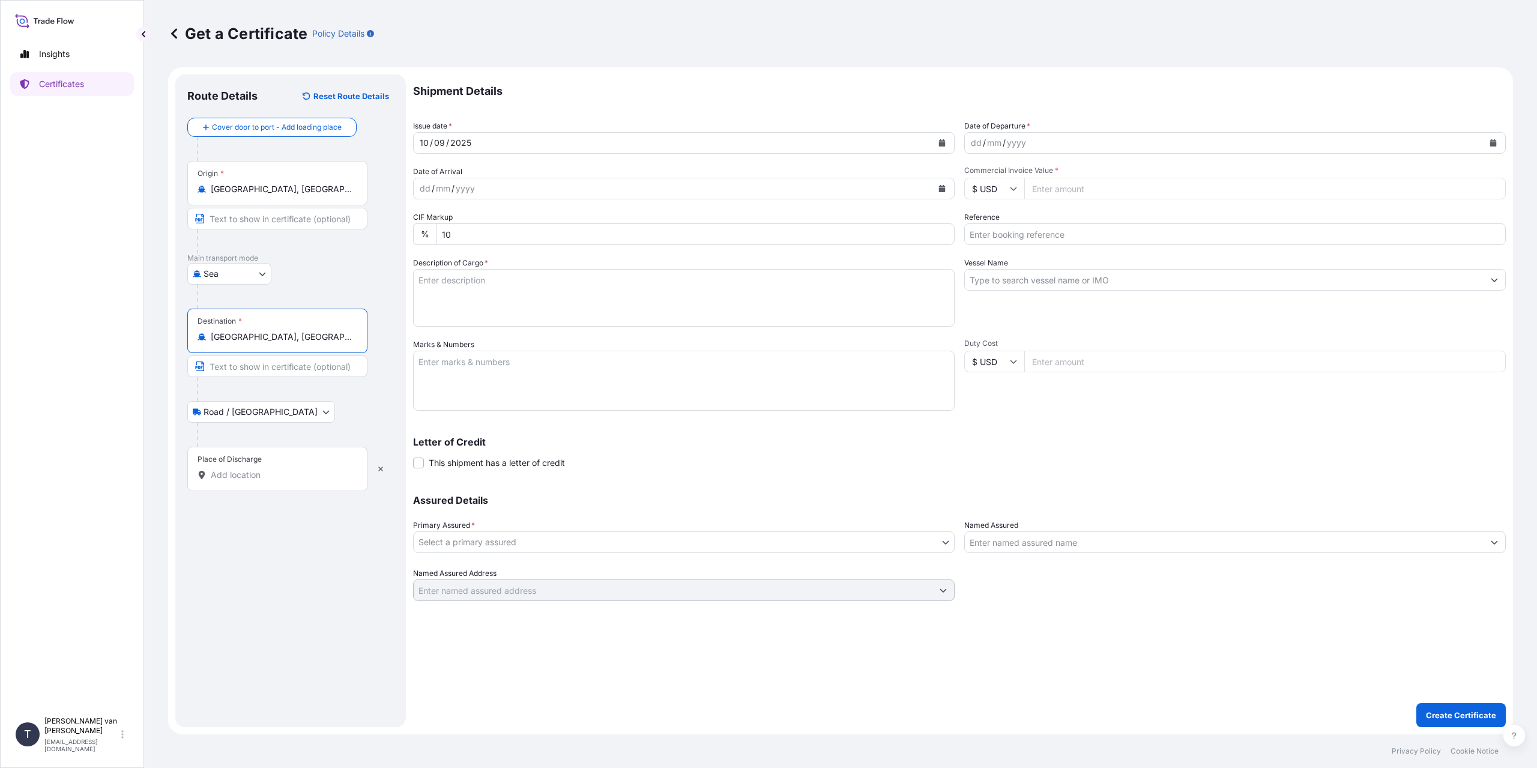
type input "Manila, Metro Manila, Philippines"
click at [249, 474] on input "Place of Discharge" at bounding box center [282, 475] width 142 height 12
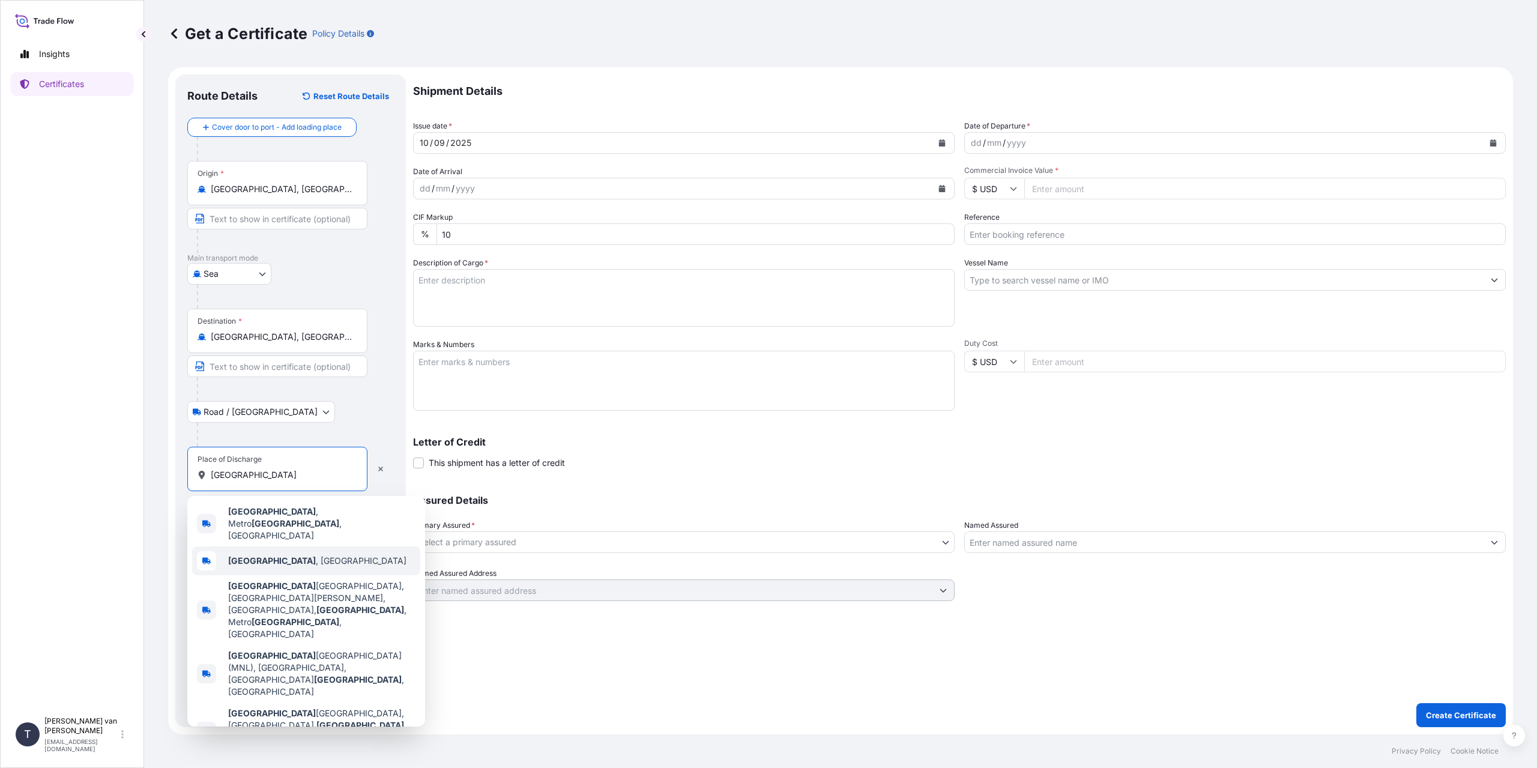
click at [312, 547] on div "Manila , Philippines" at bounding box center [306, 561] width 228 height 29
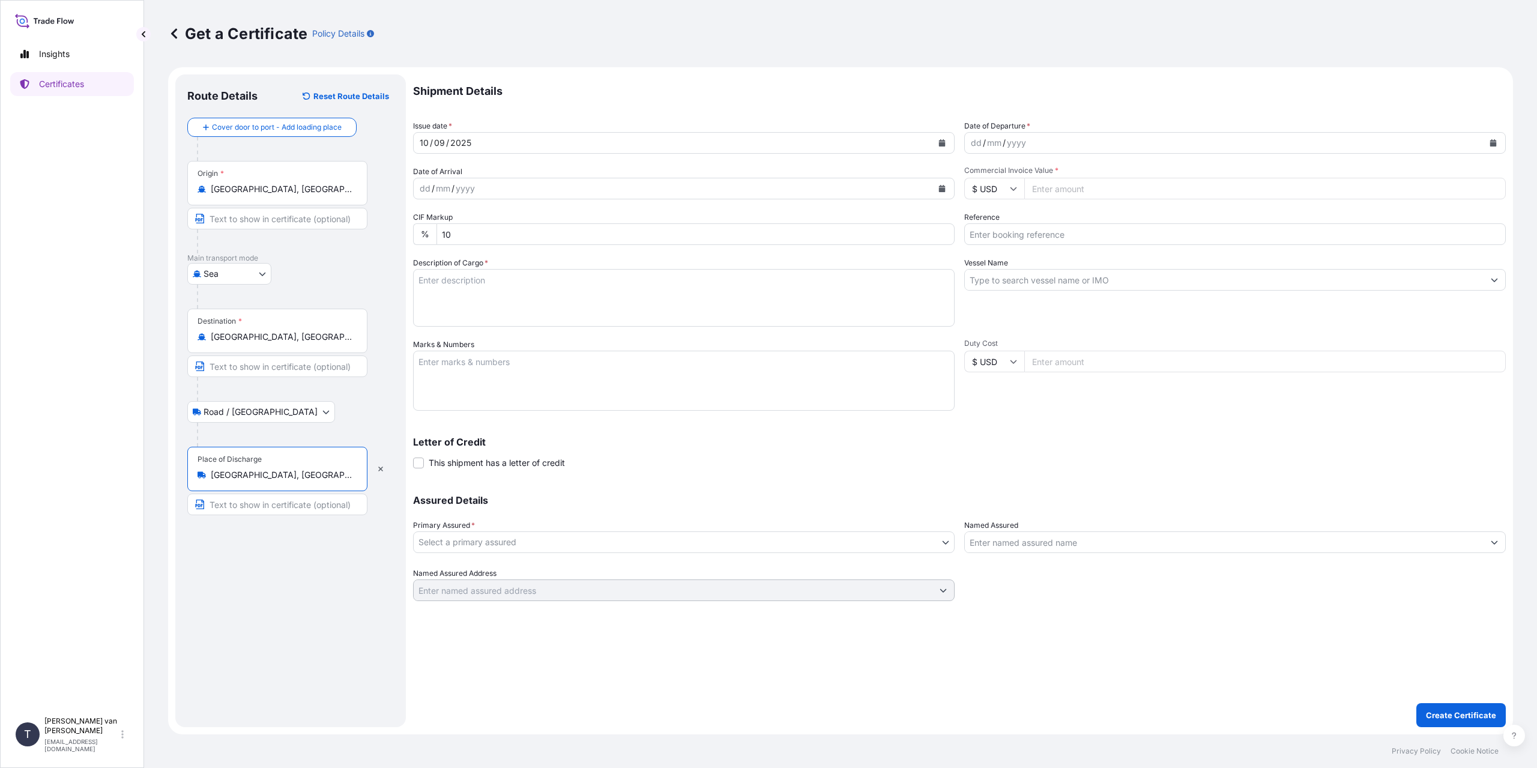
type input "Manila, Philippines"
click at [972, 147] on div "dd" at bounding box center [976, 143] width 13 height 14
click at [998, 187] on input "$ USD" at bounding box center [995, 189] width 60 height 22
click at [1093, 187] on input "Commercial Invoice Value *" at bounding box center [1266, 189] width 482 height 22
type input "58000"
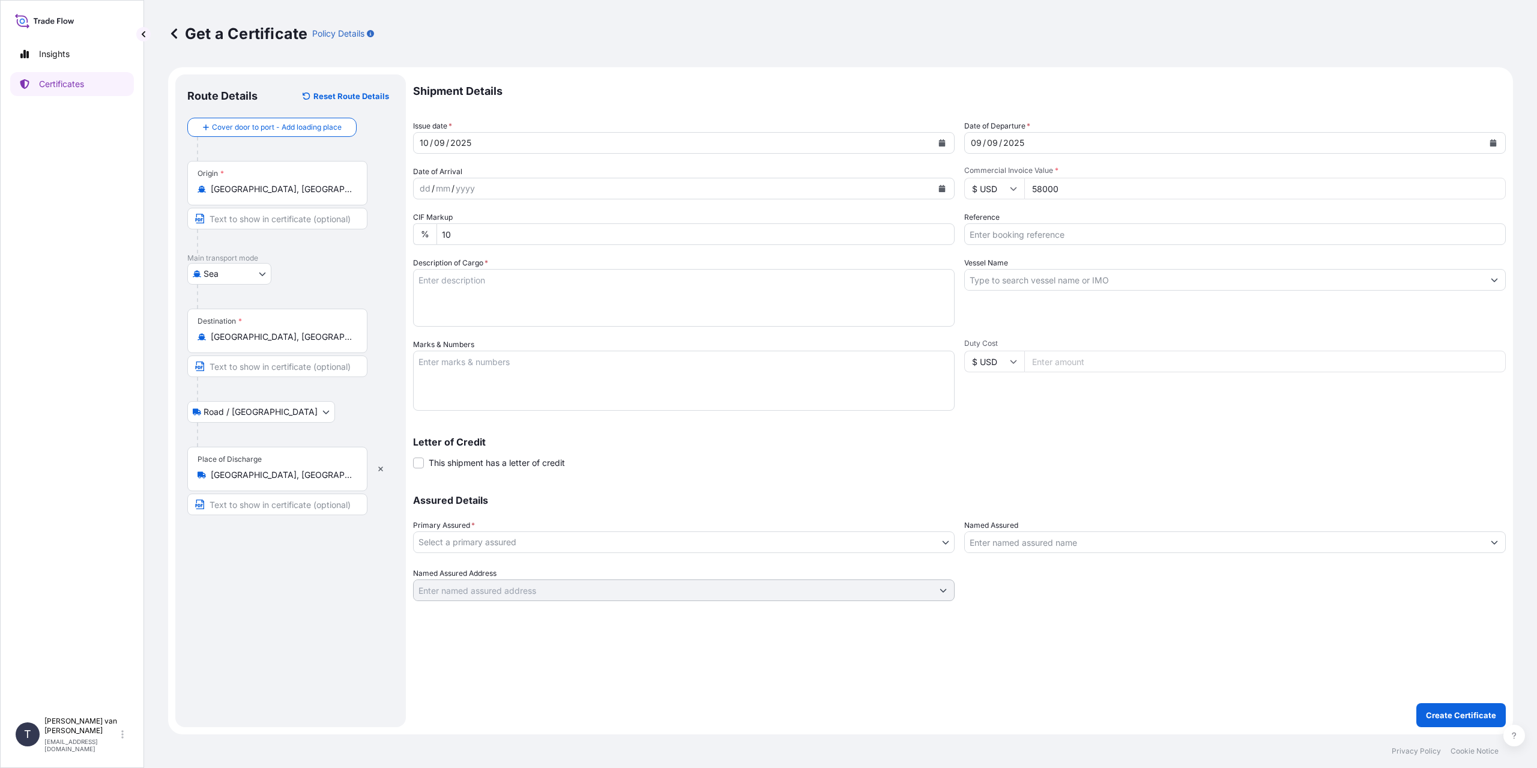
click at [1017, 239] on input "Reference" at bounding box center [1236, 234] width 542 height 22
type input "86554684+94"
click at [670, 310] on textarea "Description of Cargo *" at bounding box center [684, 298] width 542 height 58
type textarea "2x 40ft containers containing: 2000 bags x 25 kg Resistamyl 345 = 50000 kg net …"
click at [1013, 286] on input "Vessel Name" at bounding box center [1224, 280] width 519 height 22
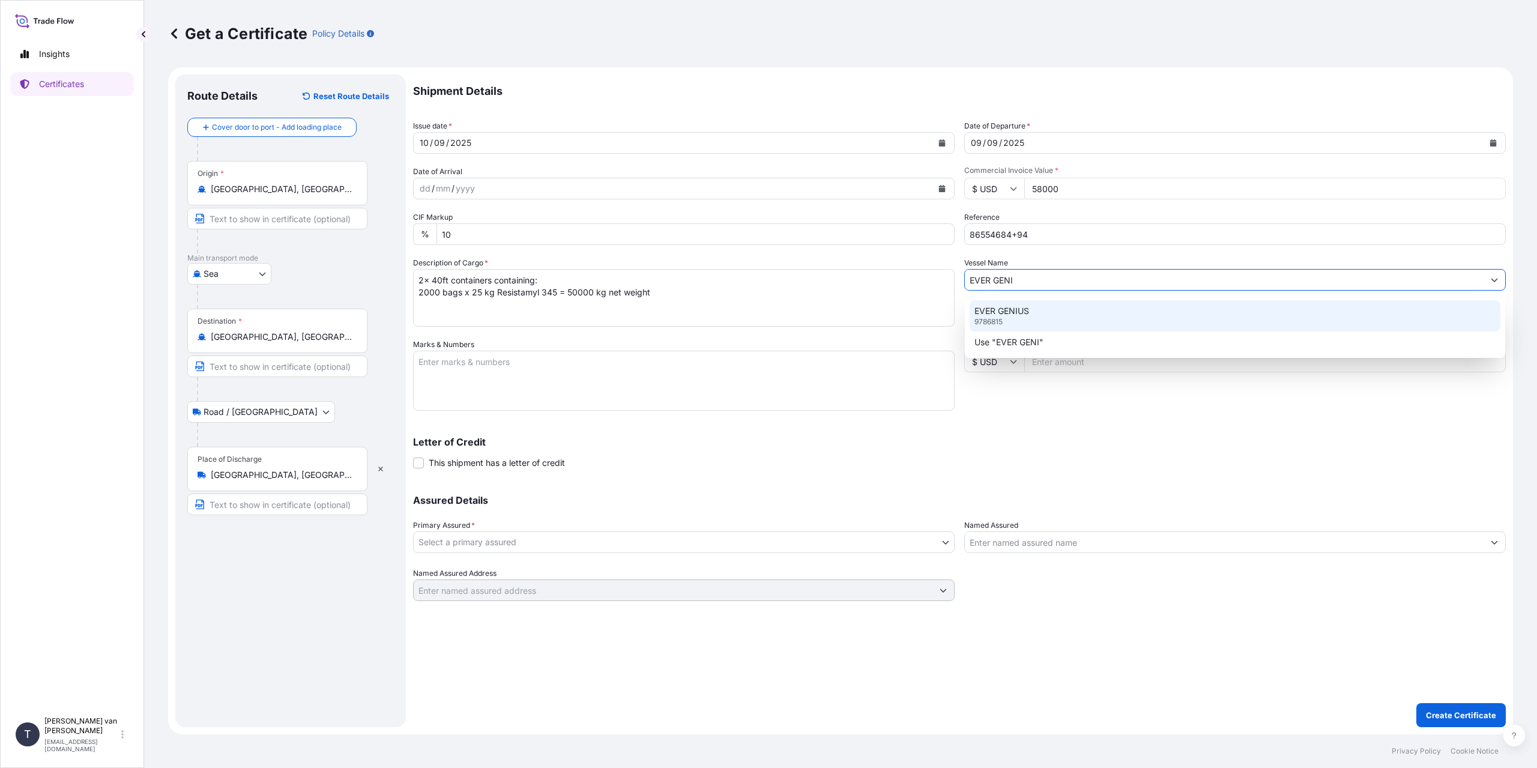
click at [1013, 315] on p "EVER GENIUS" at bounding box center [1002, 311] width 55 height 12
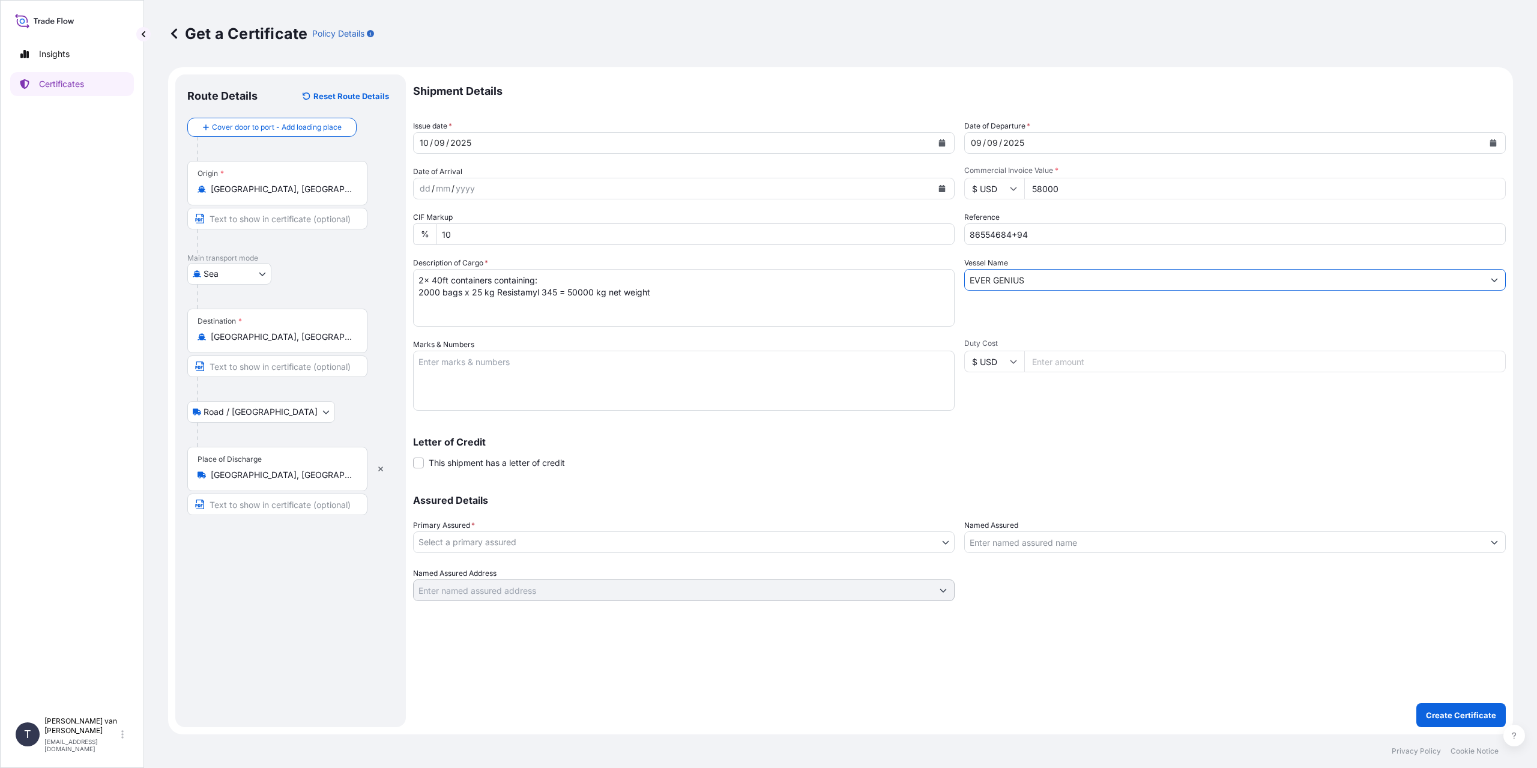
type input "EVER GENIUS"
click at [532, 378] on textarea "Marks & Numbers" at bounding box center [684, 381] width 542 height 60
type textarea "2x 40ft containers Container: FFAU2278415 Sealnr: 00101534 DO: 86554684 Contain…"
click at [622, 538] on body "Insights Certificates T Tim van t Hoenderdaal logistics@tmalogistics.nl Get a C…" at bounding box center [768, 384] width 1537 height 768
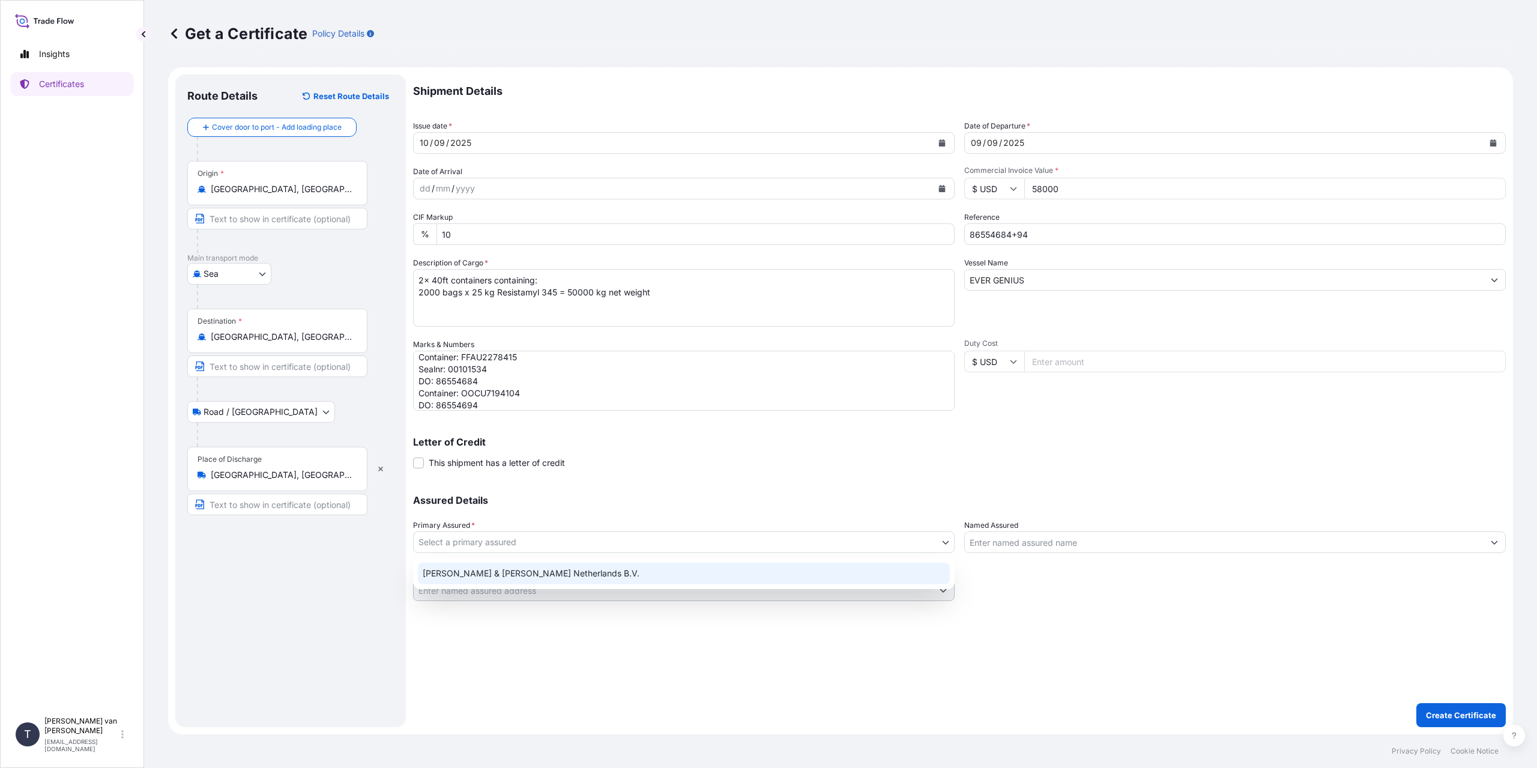
click at [579, 576] on div "Tate & Lyle Netherlands B.V." at bounding box center [684, 574] width 532 height 22
select select "31666"
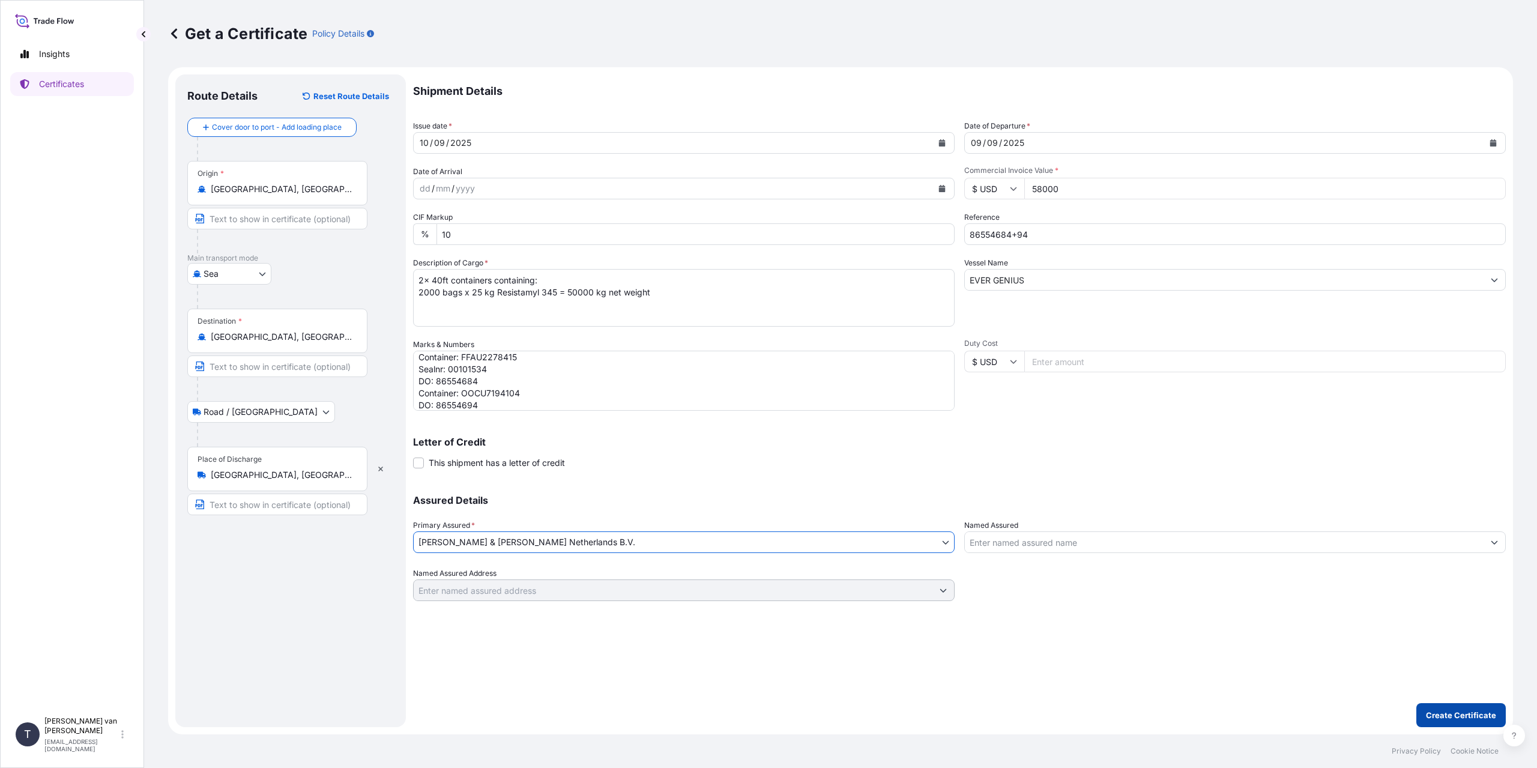
click at [1446, 712] on p "Create Certificate" at bounding box center [1461, 715] width 70 height 12
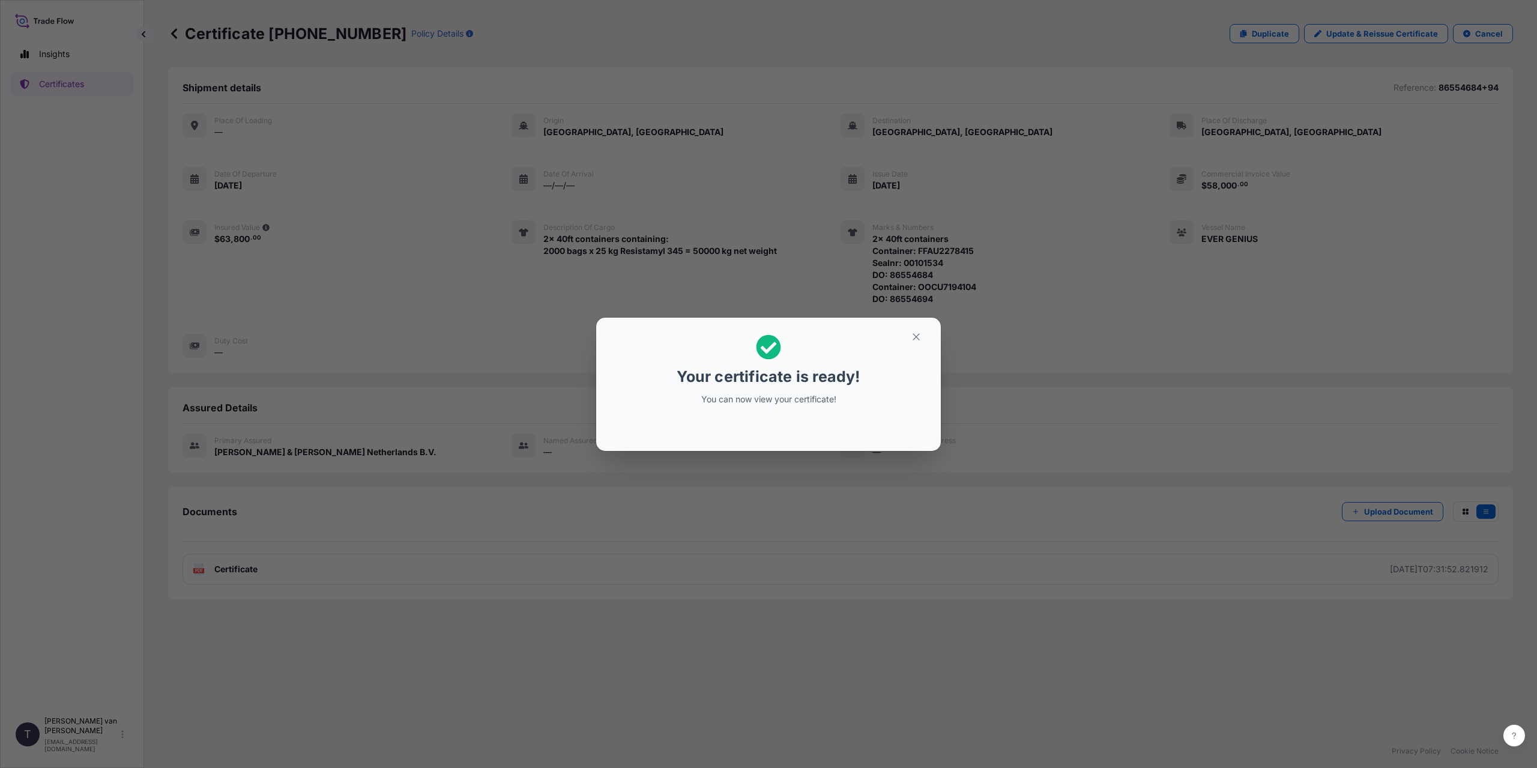
click at [677, 503] on div "Your certificate is ready! You can now view your certificate!" at bounding box center [768, 384] width 1537 height 768
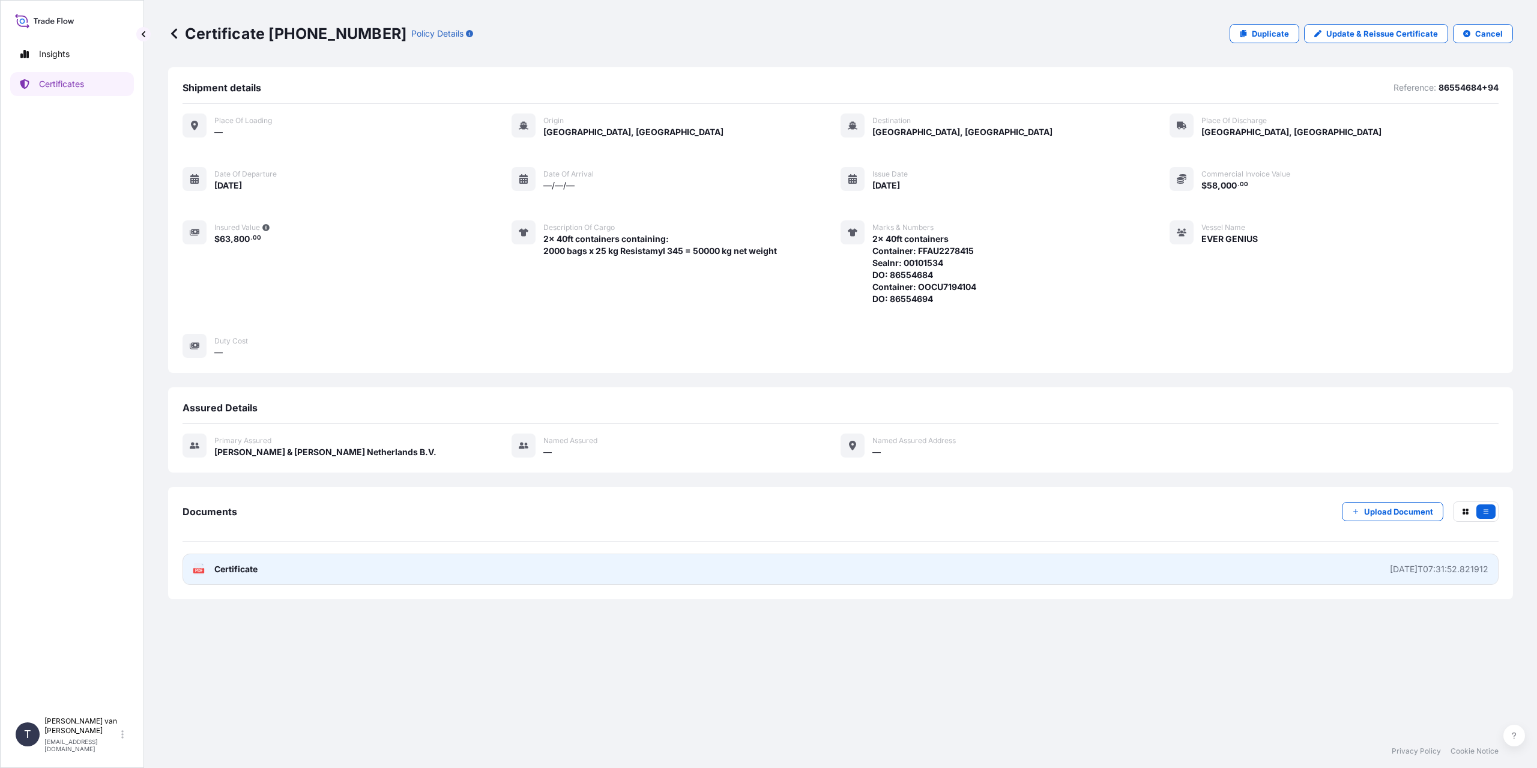
click at [306, 569] on link "PDF Certificate 2025-09-10T07:31:52.821912" at bounding box center [841, 569] width 1316 height 31
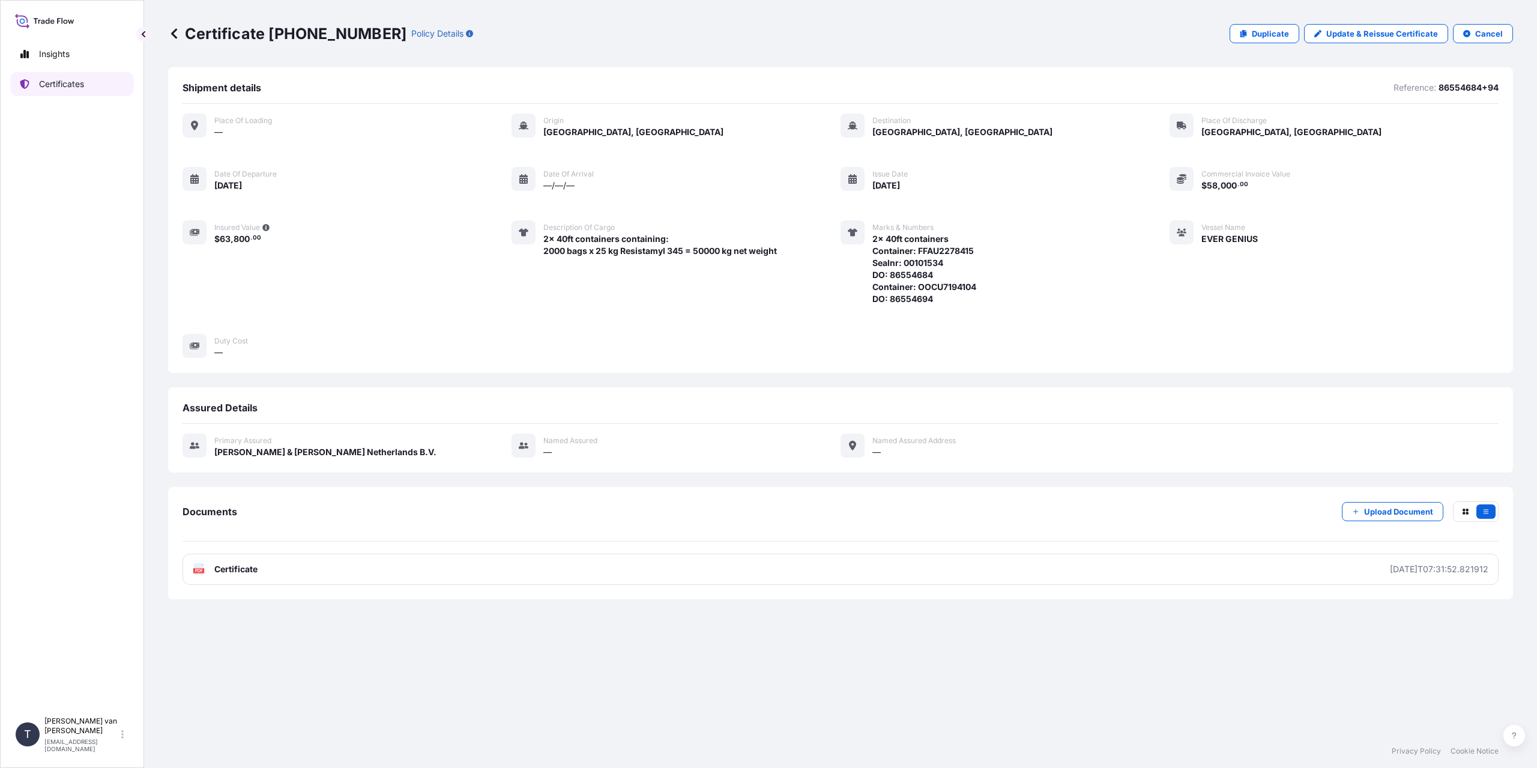
click at [64, 80] on p "Certificates" at bounding box center [61, 84] width 45 height 12
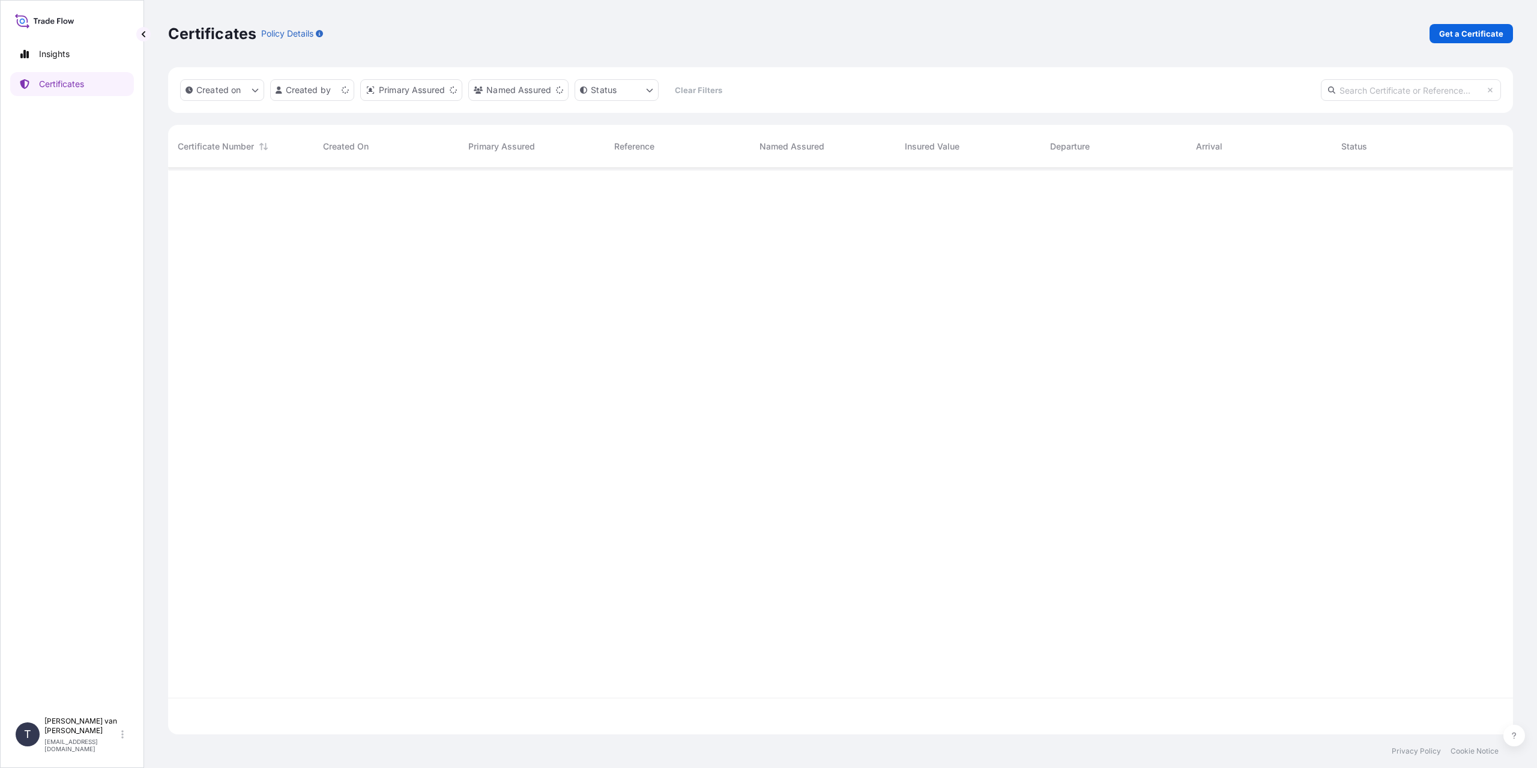
scroll to position [564, 1336]
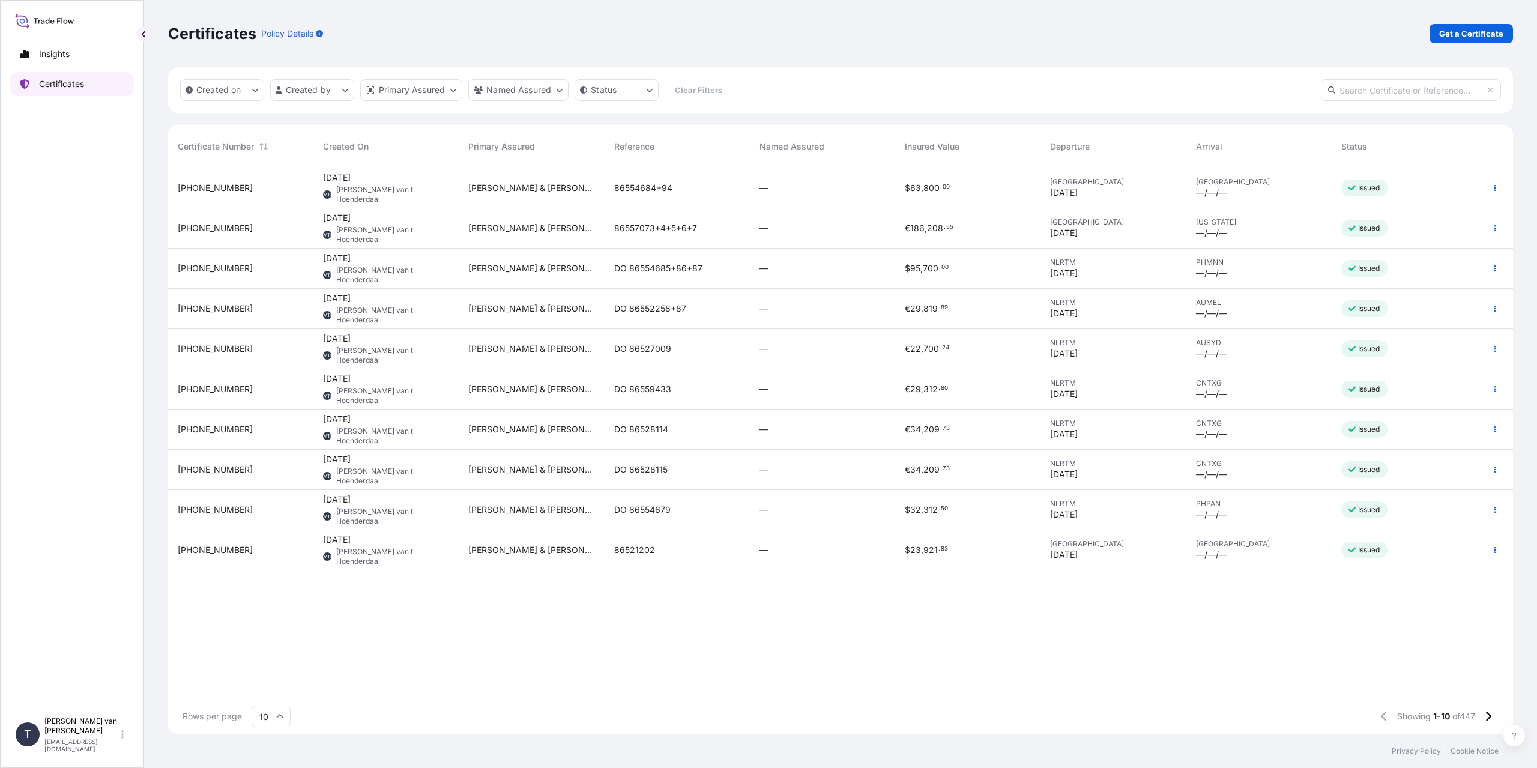
click at [54, 84] on p "Certificates" at bounding box center [61, 84] width 45 height 12
click at [1464, 33] on p "Get a Certificate" at bounding box center [1472, 34] width 64 height 12
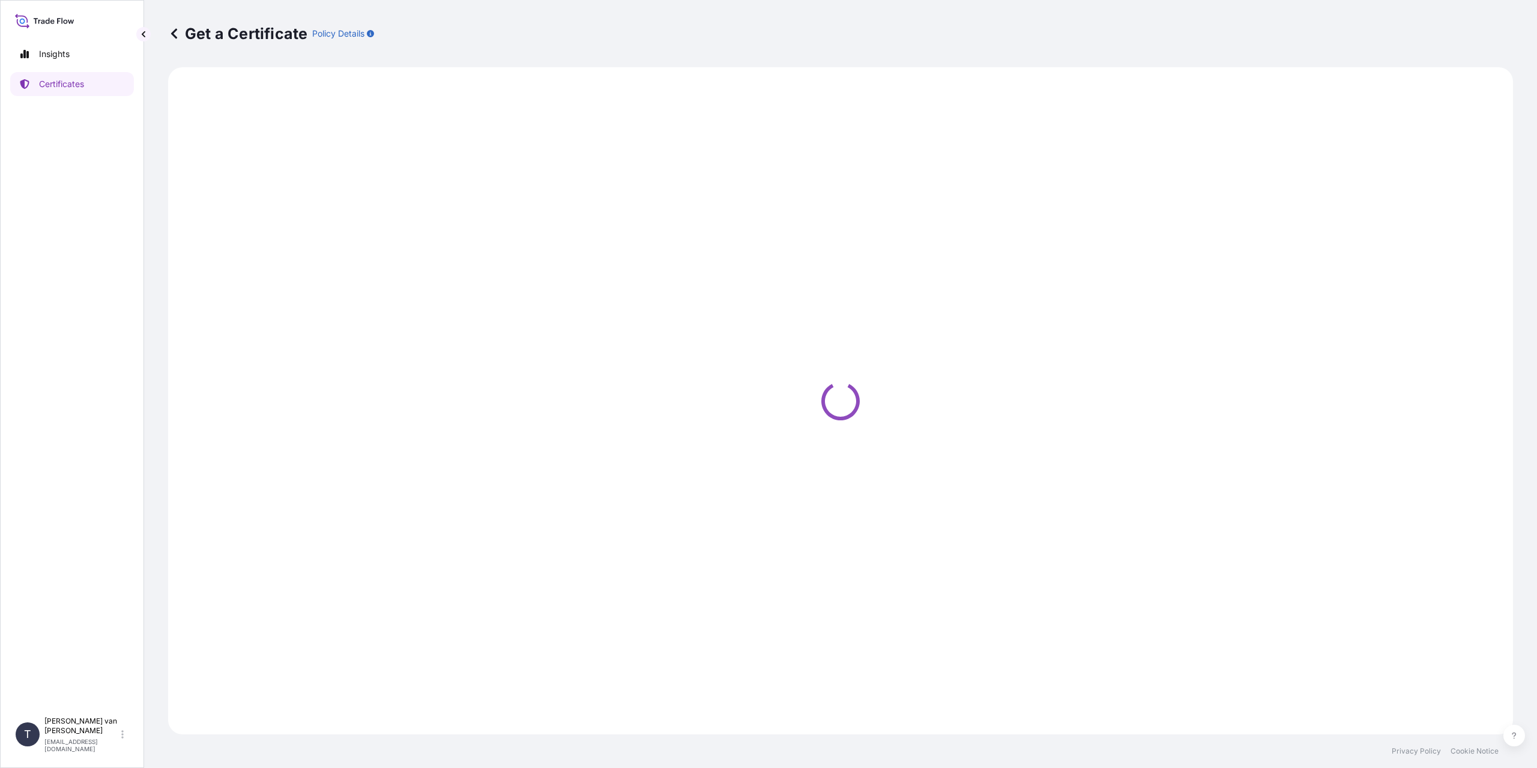
select select "Sea"
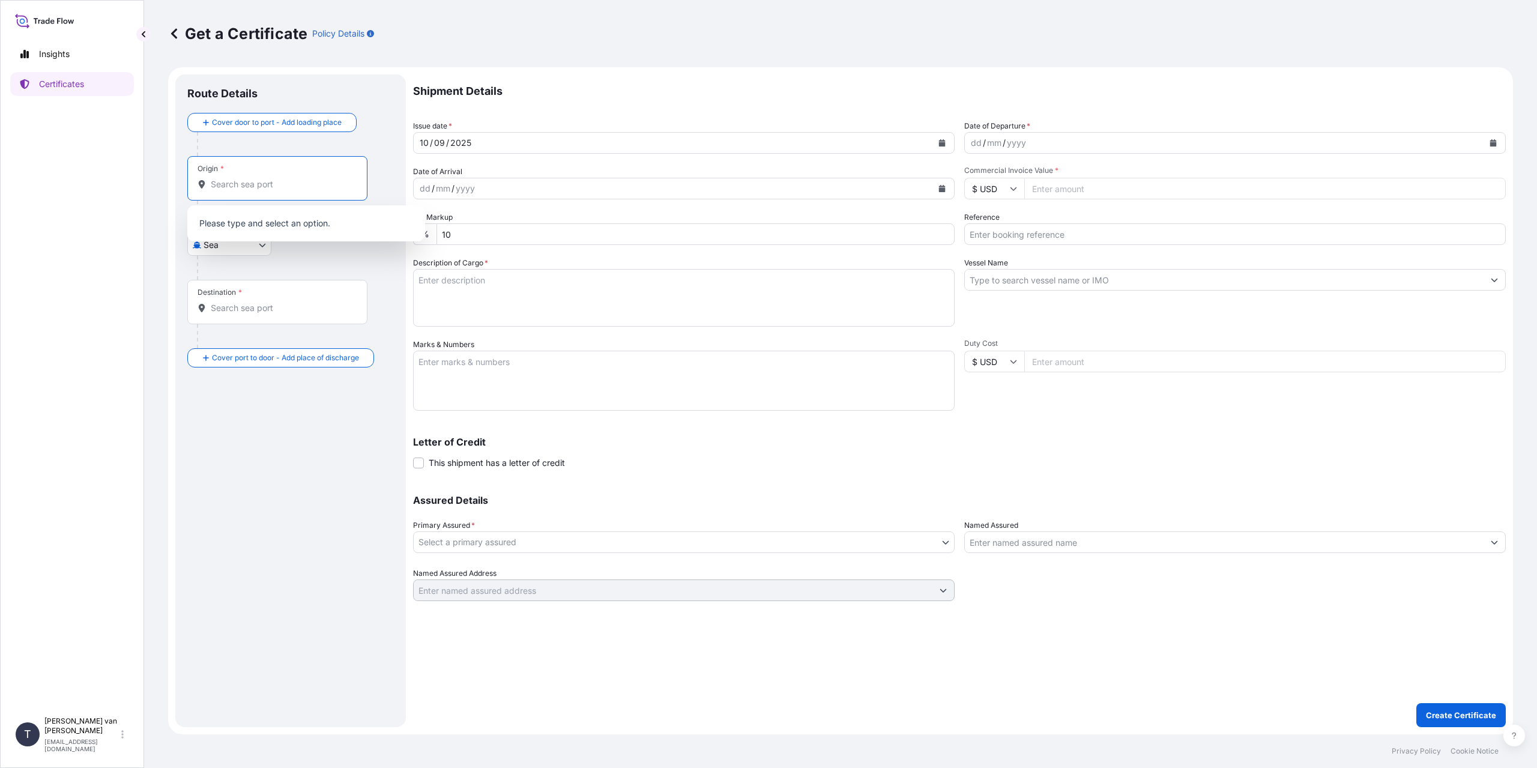
click at [285, 185] on input "Origin *" at bounding box center [282, 184] width 142 height 12
click at [217, 180] on input "Origin *" at bounding box center [282, 184] width 142 height 12
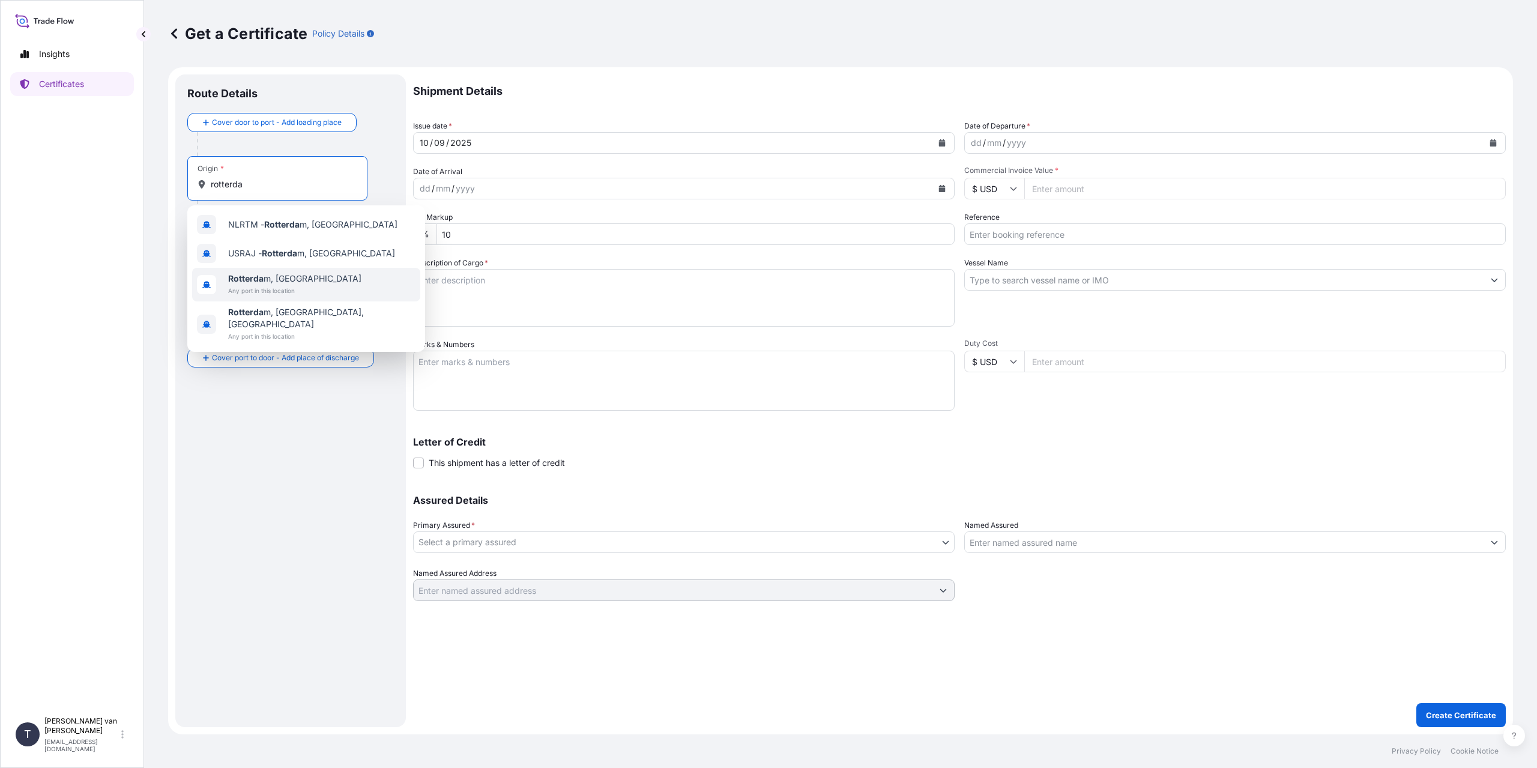
click at [279, 284] on span "Rotterda m, Netherlands" at bounding box center [294, 279] width 133 height 12
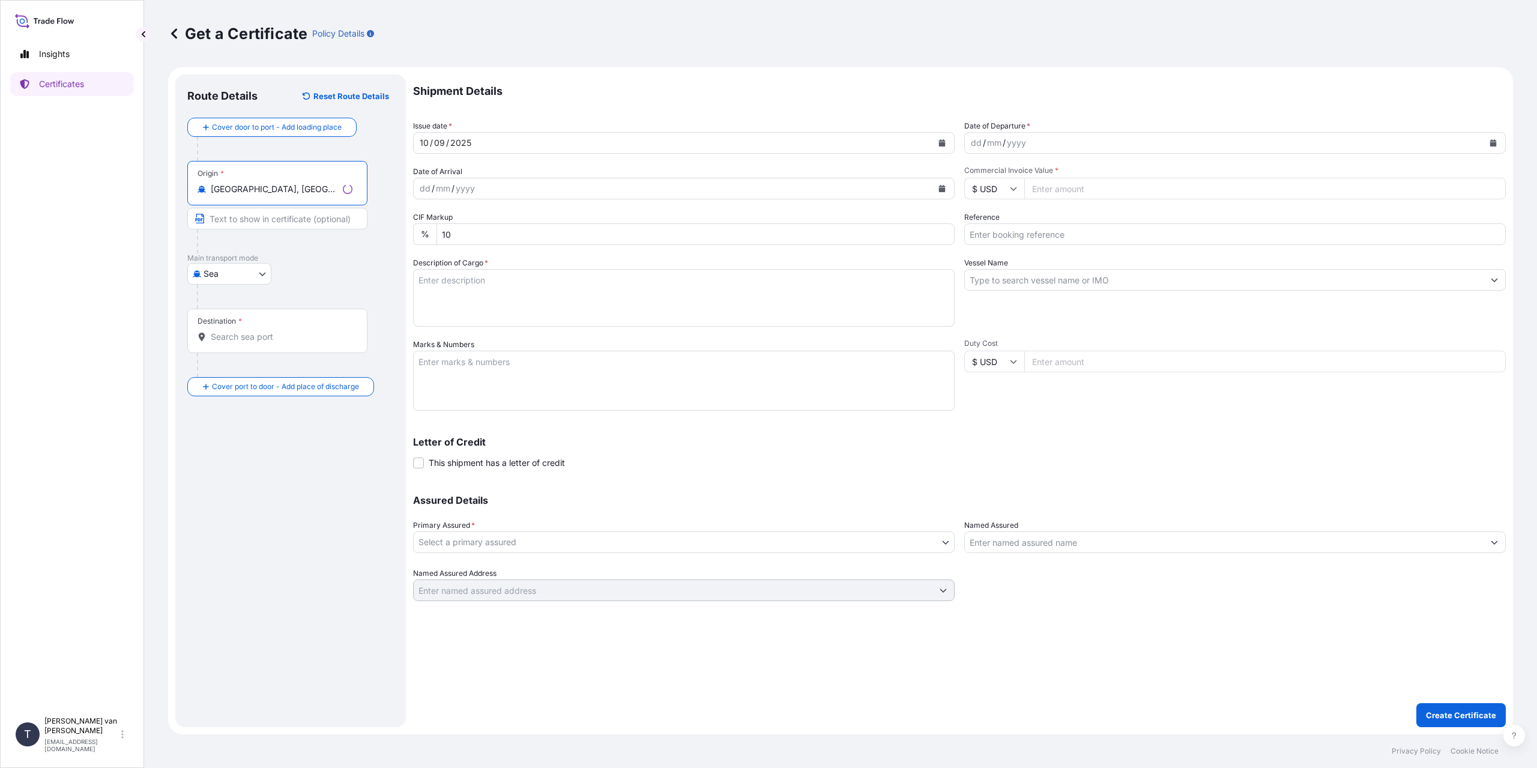
type input "Rotterdam, Netherlands"
click at [238, 332] on input "Destination *" at bounding box center [282, 337] width 142 height 12
click at [262, 432] on div "Route Details Reset Route Details Cover door to port - Add loading place Place …" at bounding box center [290, 400] width 207 height 629
click at [268, 336] on input "Destination * Please select a destination" at bounding box center [282, 337] width 142 height 12
type input "Manila, Metro Manila, Philippines"
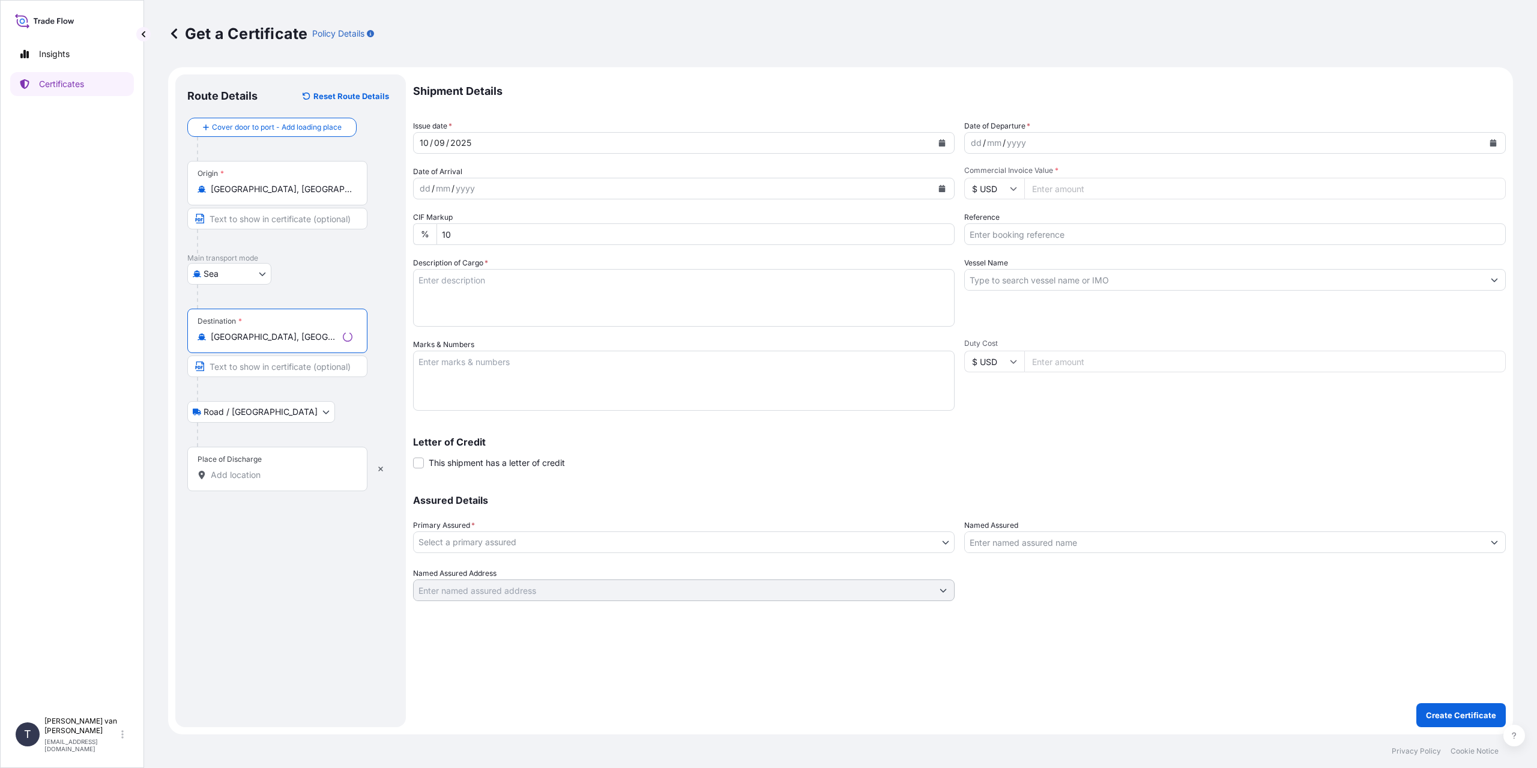
click at [261, 478] on input "Place of Discharge" at bounding box center [282, 475] width 142 height 12
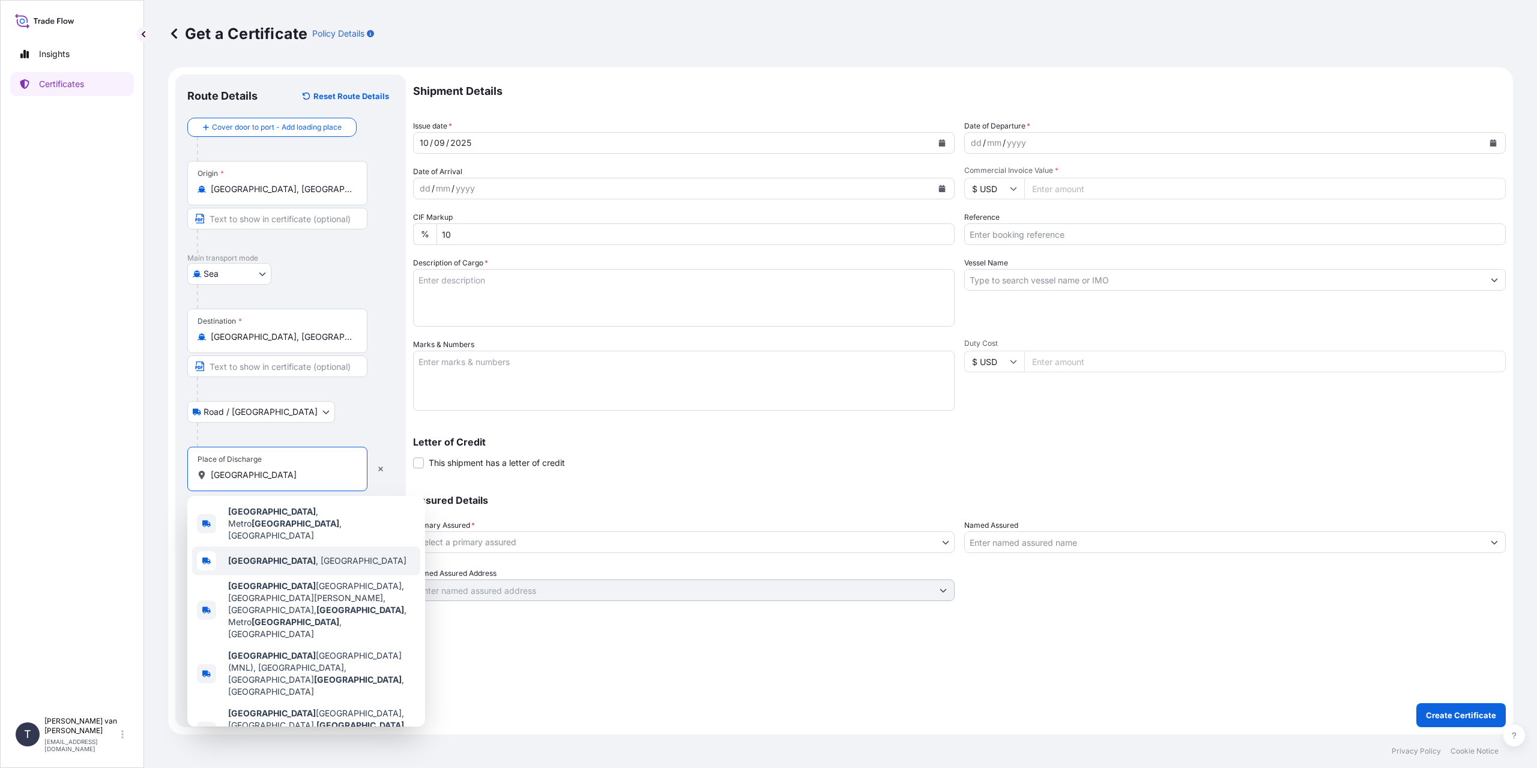
click at [294, 555] on span "Manila , Philippines" at bounding box center [317, 561] width 178 height 12
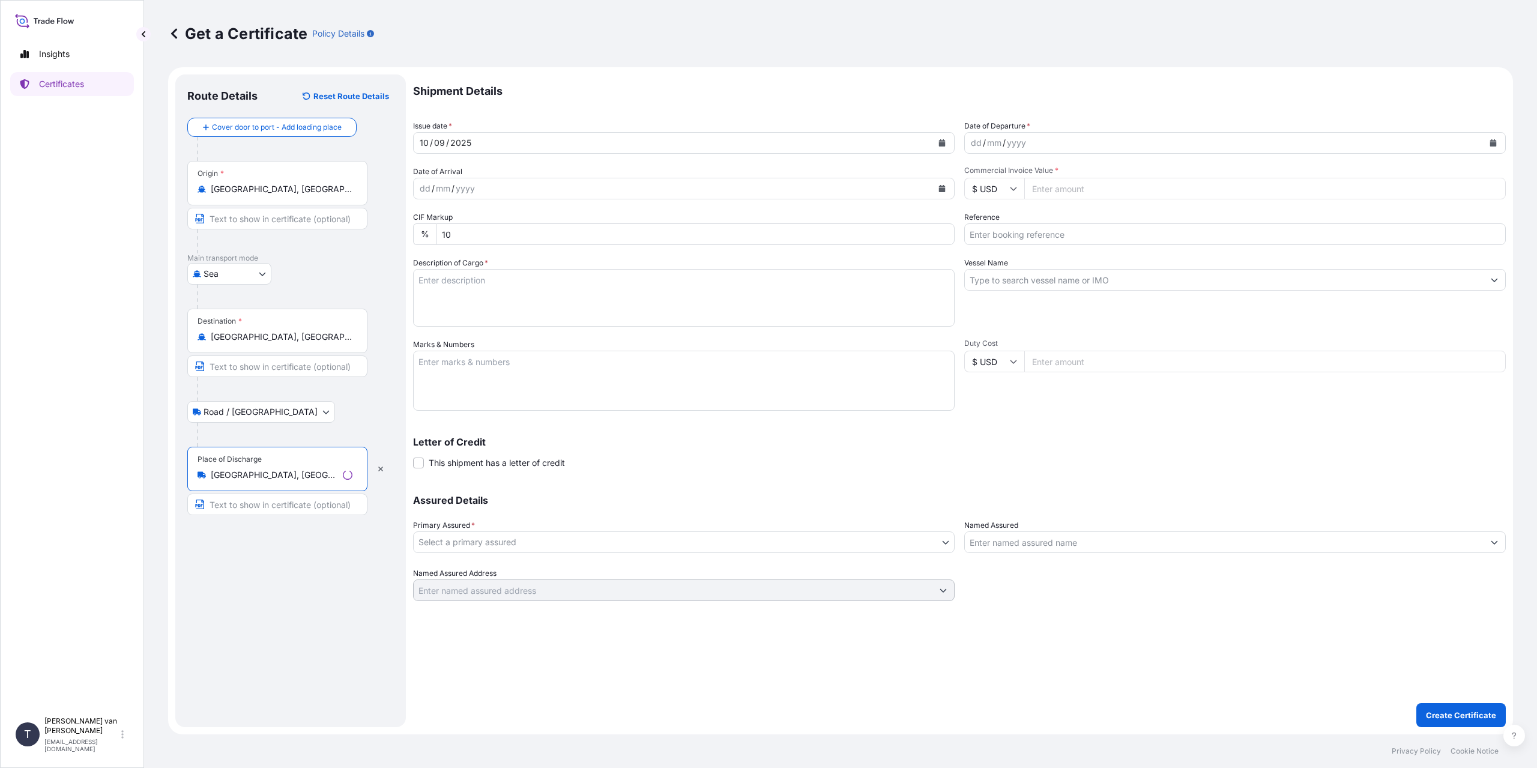
type input "Manila, Philippines"
click at [974, 147] on div "dd" at bounding box center [976, 143] width 13 height 14
click at [1070, 194] on input "Commercial Invoice Value *" at bounding box center [1266, 189] width 482 height 22
type input "79000"
click at [1041, 241] on input "Reference" at bounding box center [1236, 234] width 542 height 22
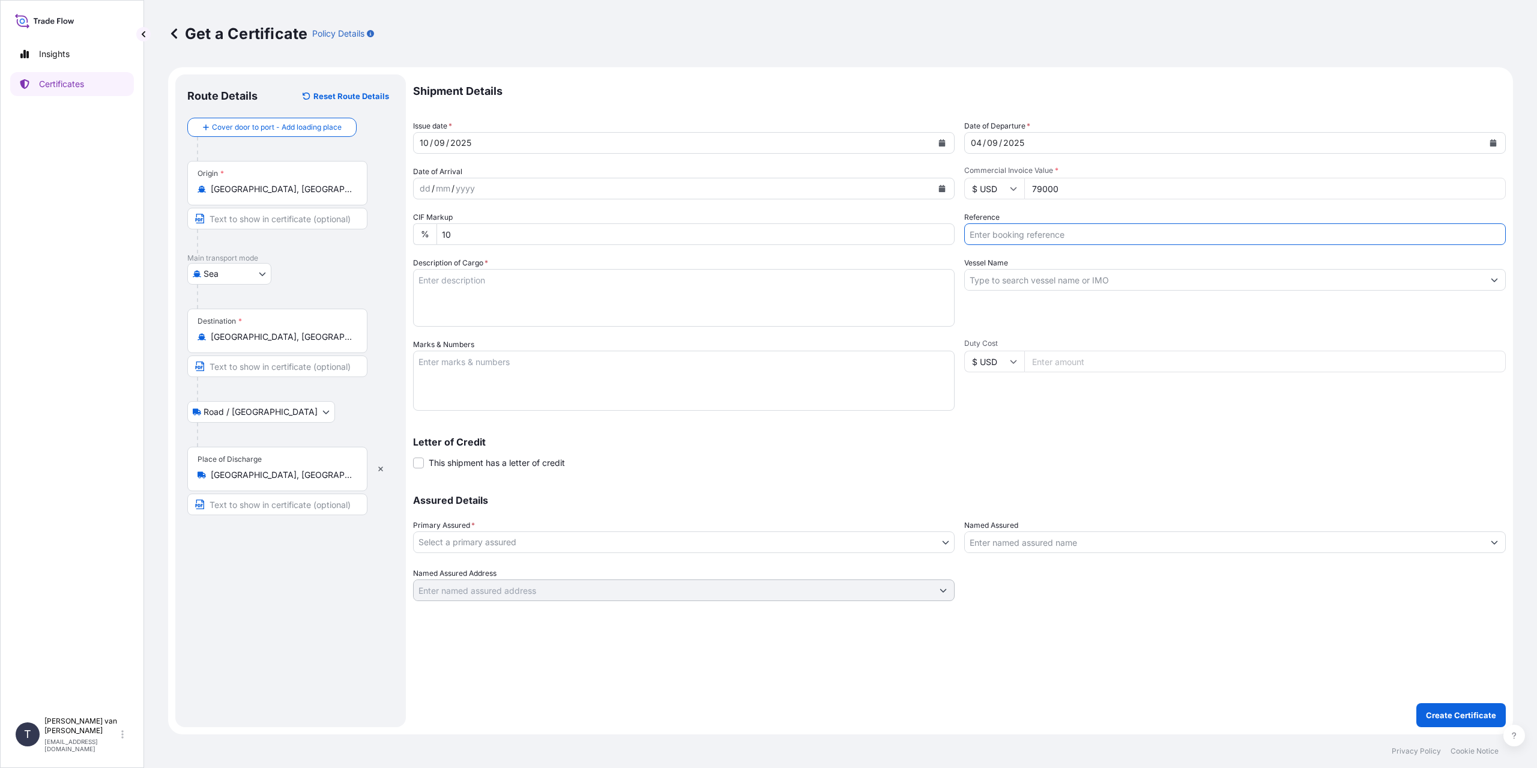
paste input "FedEx: 884252651483"
type input "FedEx: 884252651483"
type input "86563617+8+9+20"
click at [468, 292] on textarea "Description of Cargo *" at bounding box center [684, 298] width 542 height 58
type textarea "4x 20ft containers containing: 3160 bags x 25 kg Resistamyl 347 = 79000 kg net …"
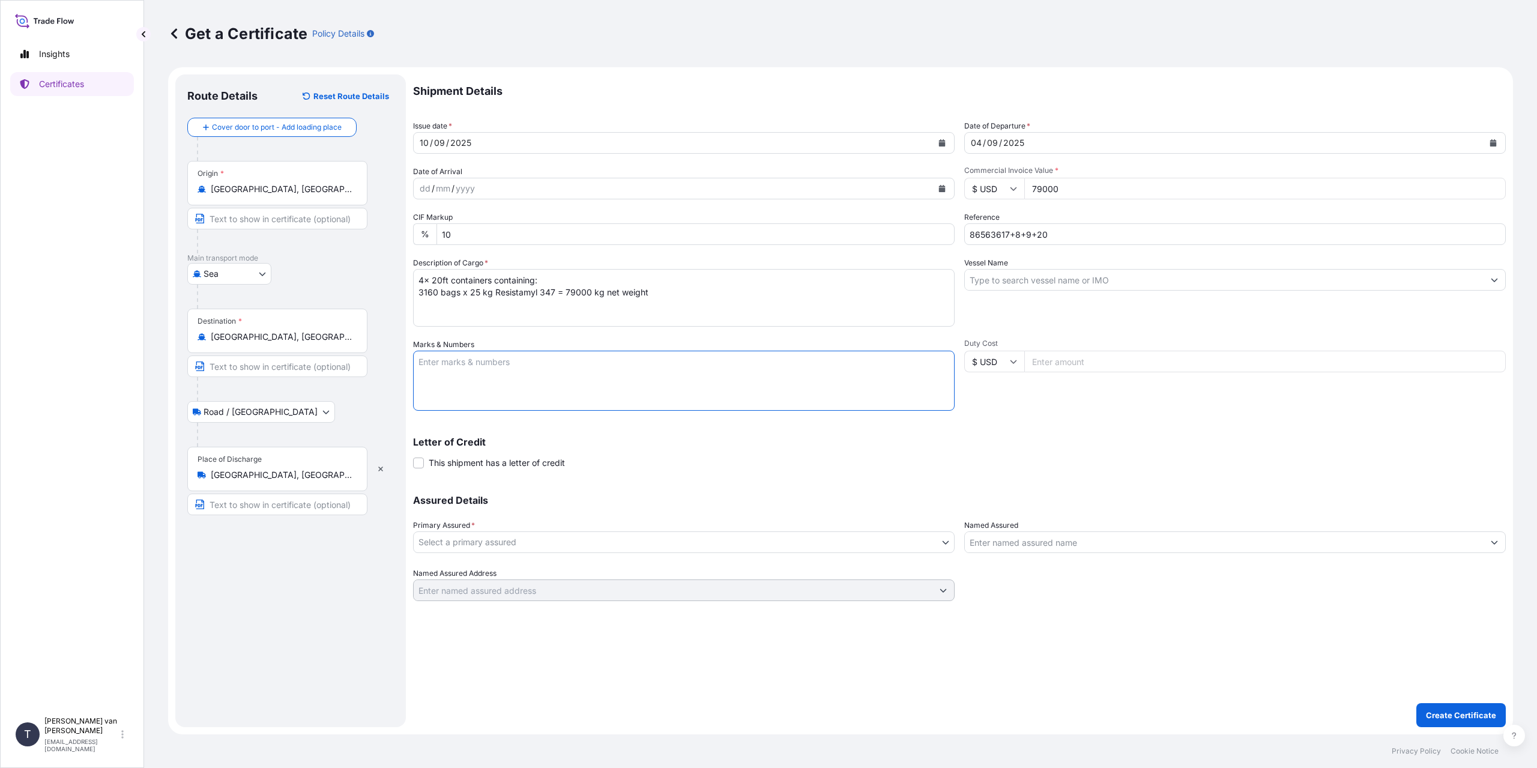
click at [494, 380] on textarea "Marks & Numbers" at bounding box center [684, 381] width 542 height 60
click at [443, 410] on textarea "4x 20ft containers Container: UETU2373284 Sealnr: 00103229 DO: 86563617 Contain…" at bounding box center [684, 381] width 542 height 60
type textarea "4x 20ft containers Container: UETU2373284 Sealnr: 00103229 DO: 86563617 Contain…"
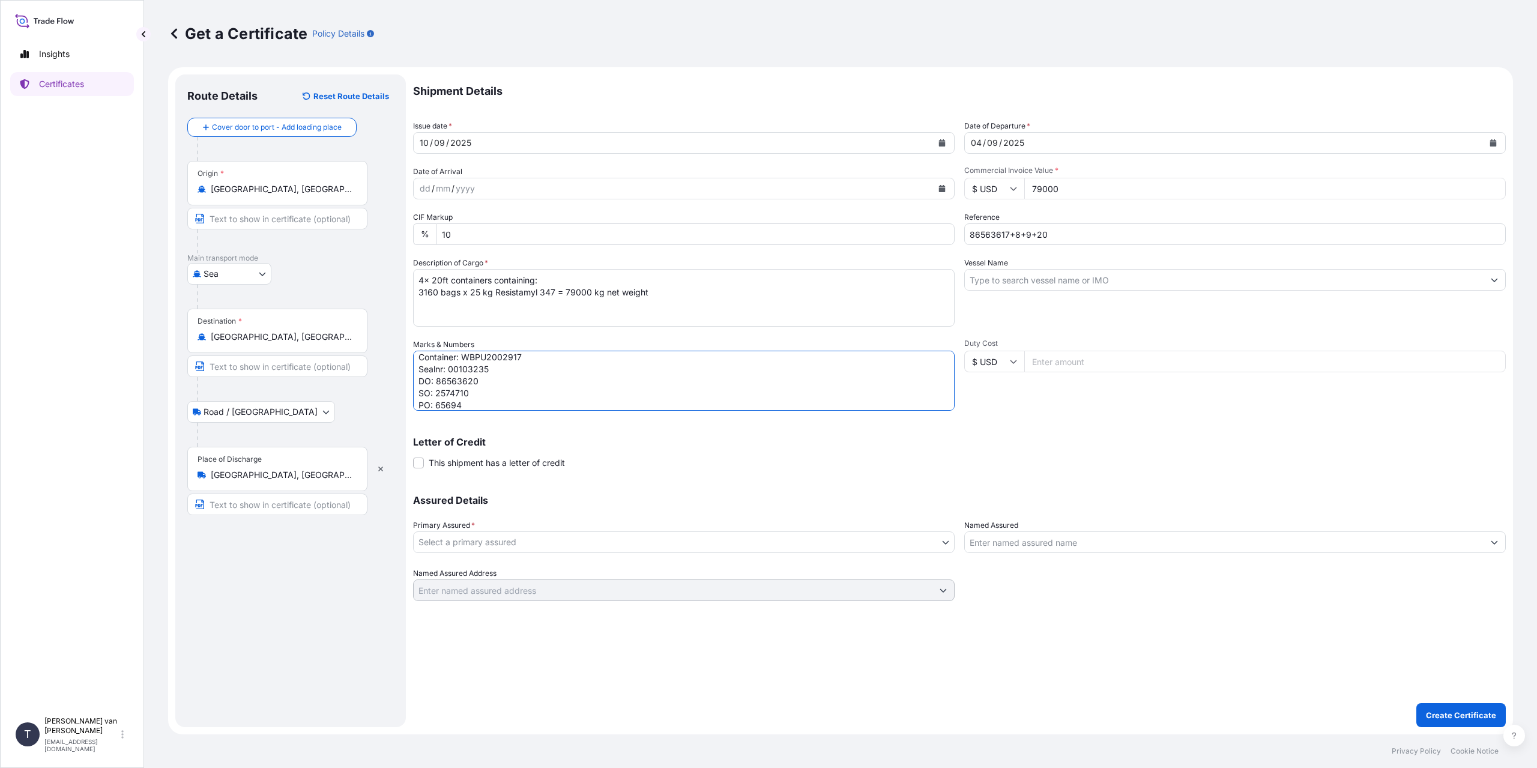
click at [1089, 288] on input "Vessel Name" at bounding box center [1224, 280] width 519 height 22
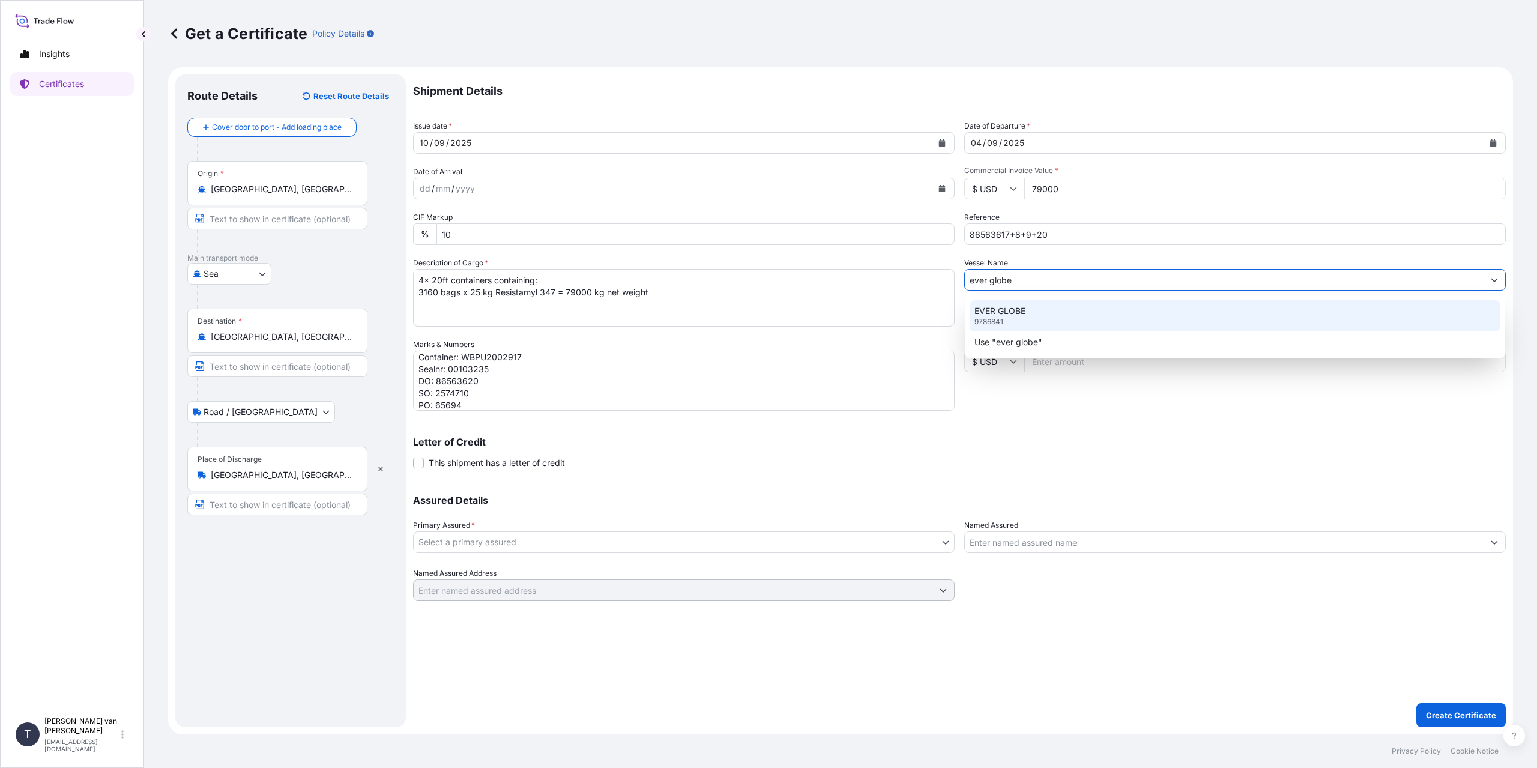
click at [1073, 307] on div "EVER GLOBE 9786841" at bounding box center [1235, 315] width 531 height 31
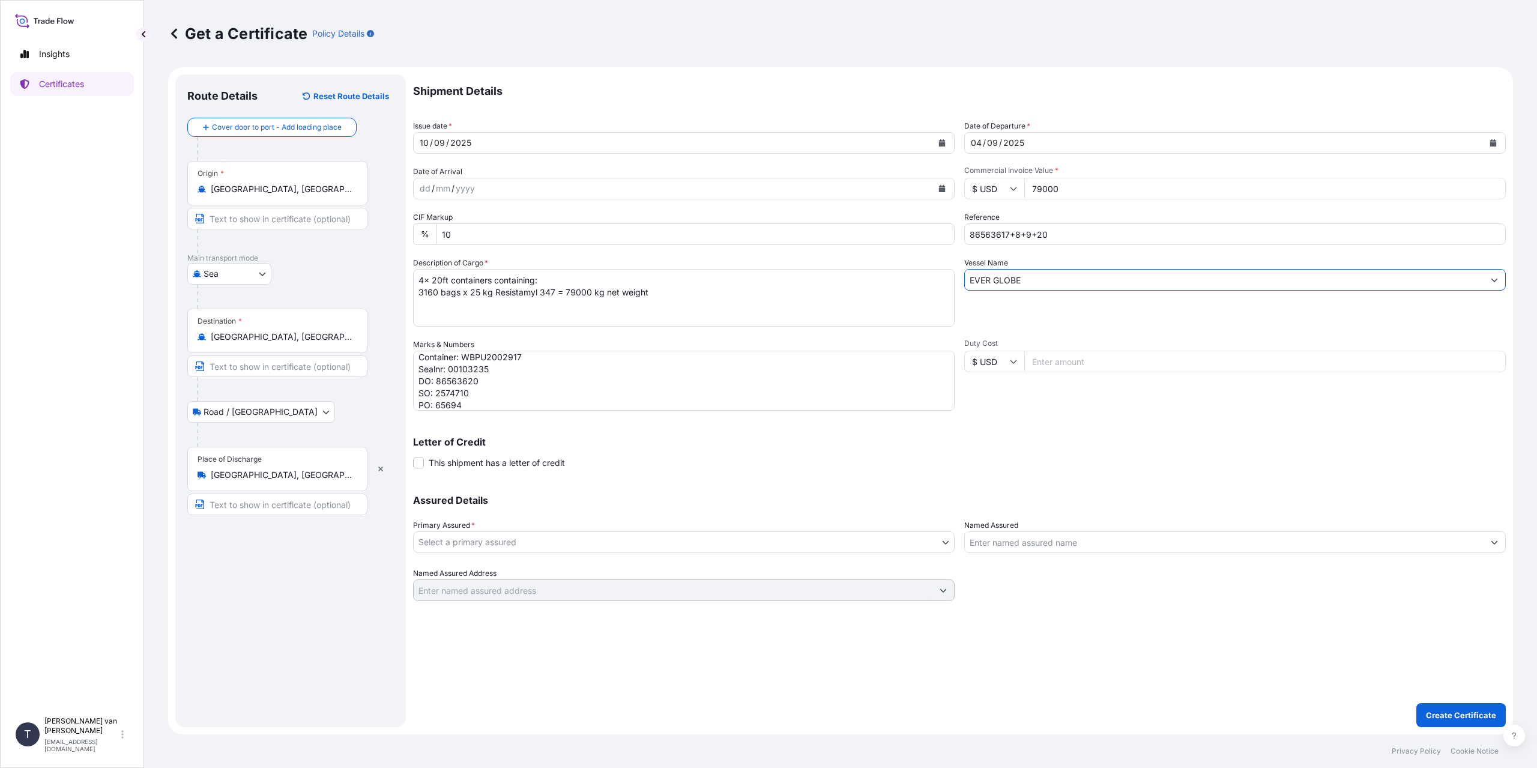
type input "EVER GLOBE"
click at [598, 525] on div "Primary Assured * Select a primary assured" at bounding box center [684, 537] width 542 height 34
click at [593, 545] on body "0 options available. 2 options available. Insights Certificates T Tim van t Hoe…" at bounding box center [768, 384] width 1537 height 768
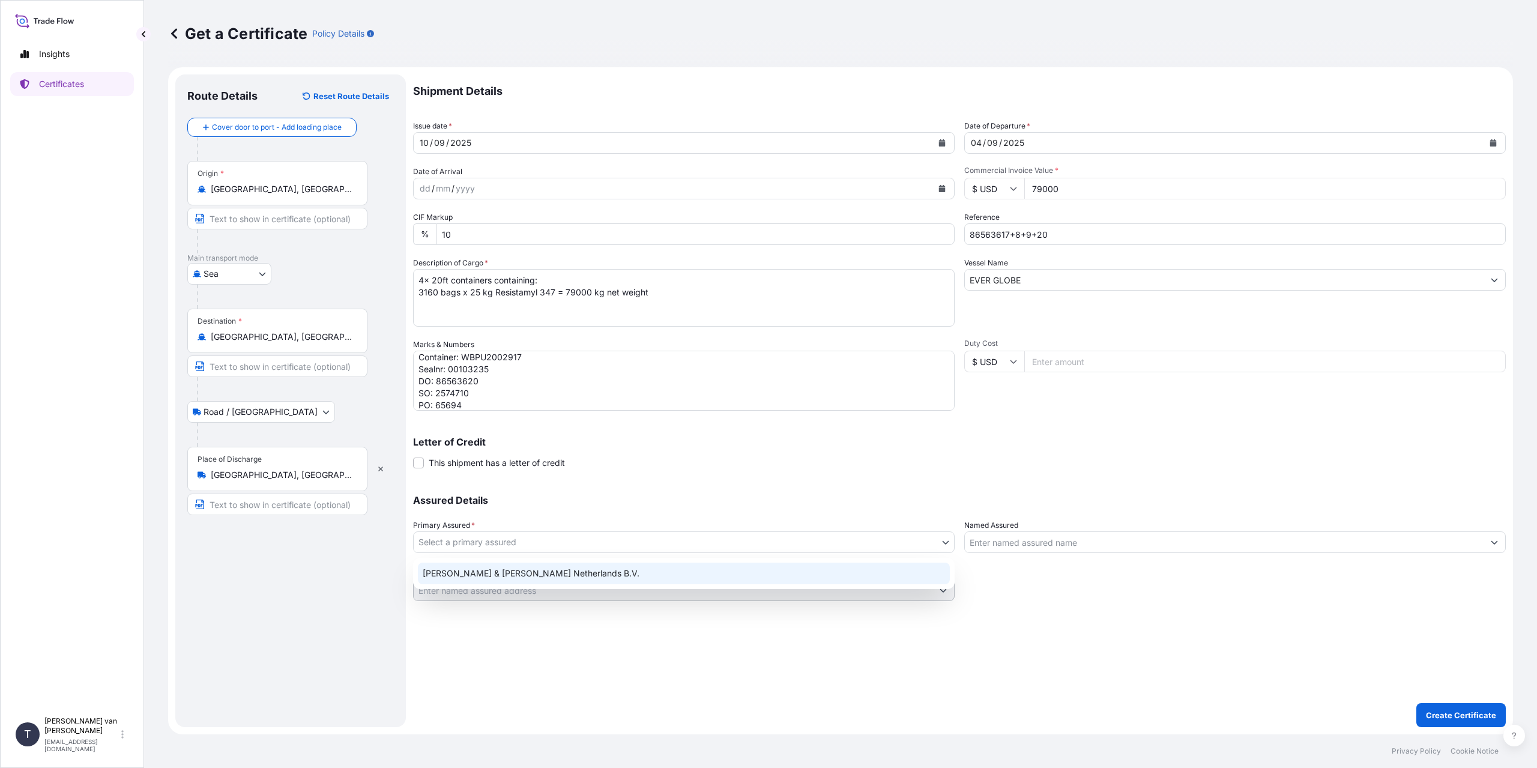
click at [524, 574] on div "Tate & Lyle Netherlands B.V." at bounding box center [684, 574] width 532 height 22
select select "31666"
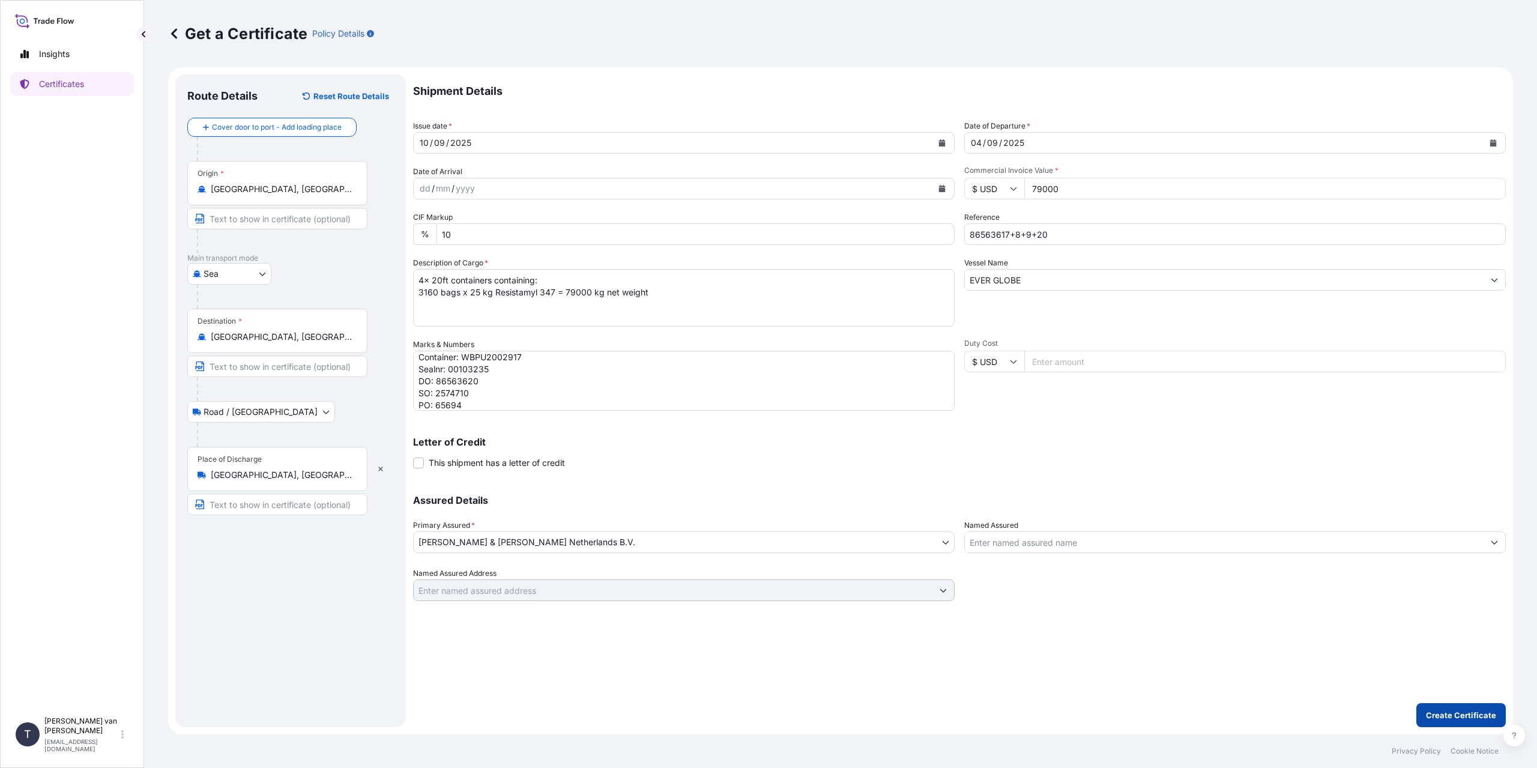
click at [1442, 714] on p "Create Certificate" at bounding box center [1461, 715] width 70 height 12
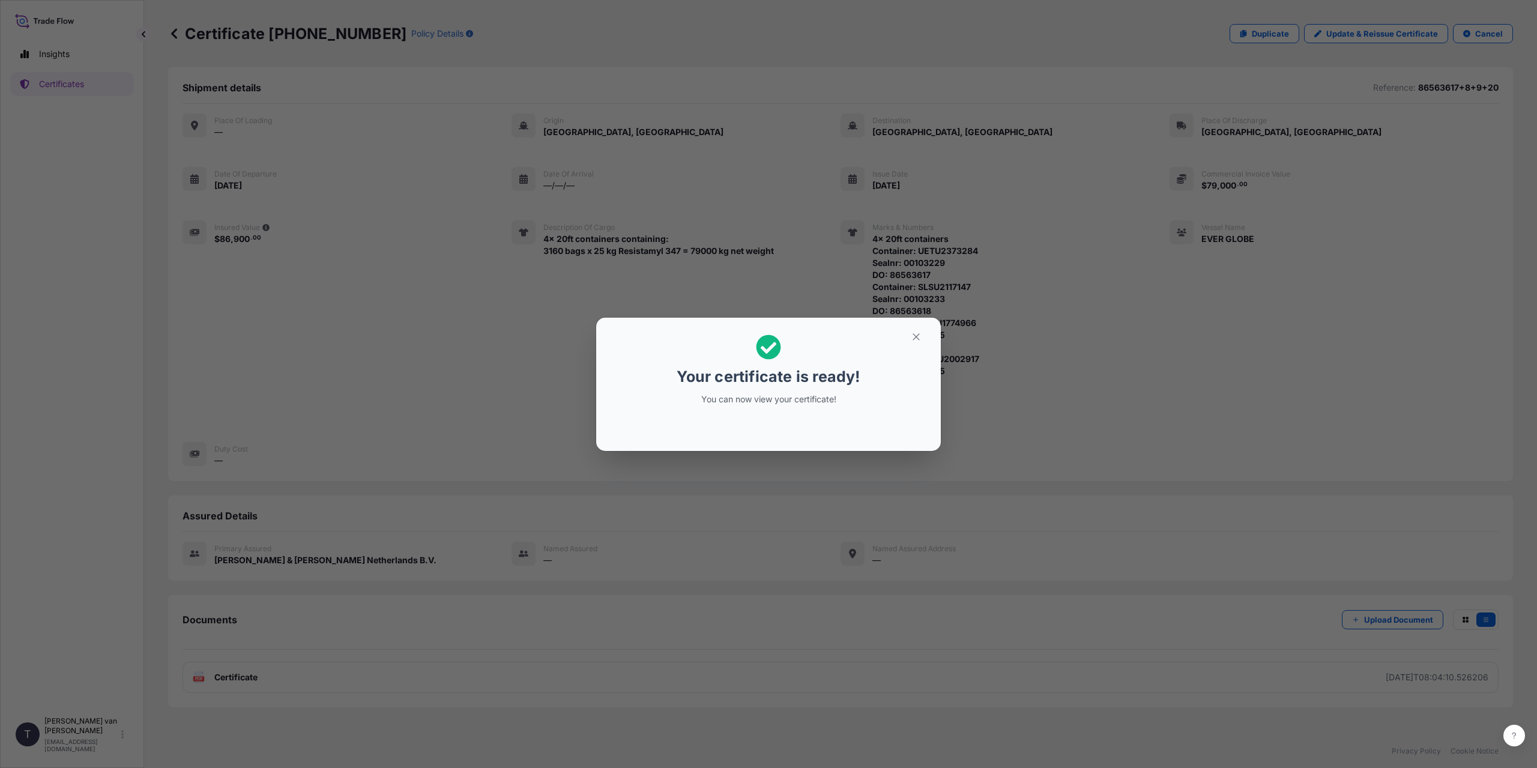
click at [372, 631] on div "Your certificate is ready! You can now view your certificate!" at bounding box center [768, 384] width 1537 height 768
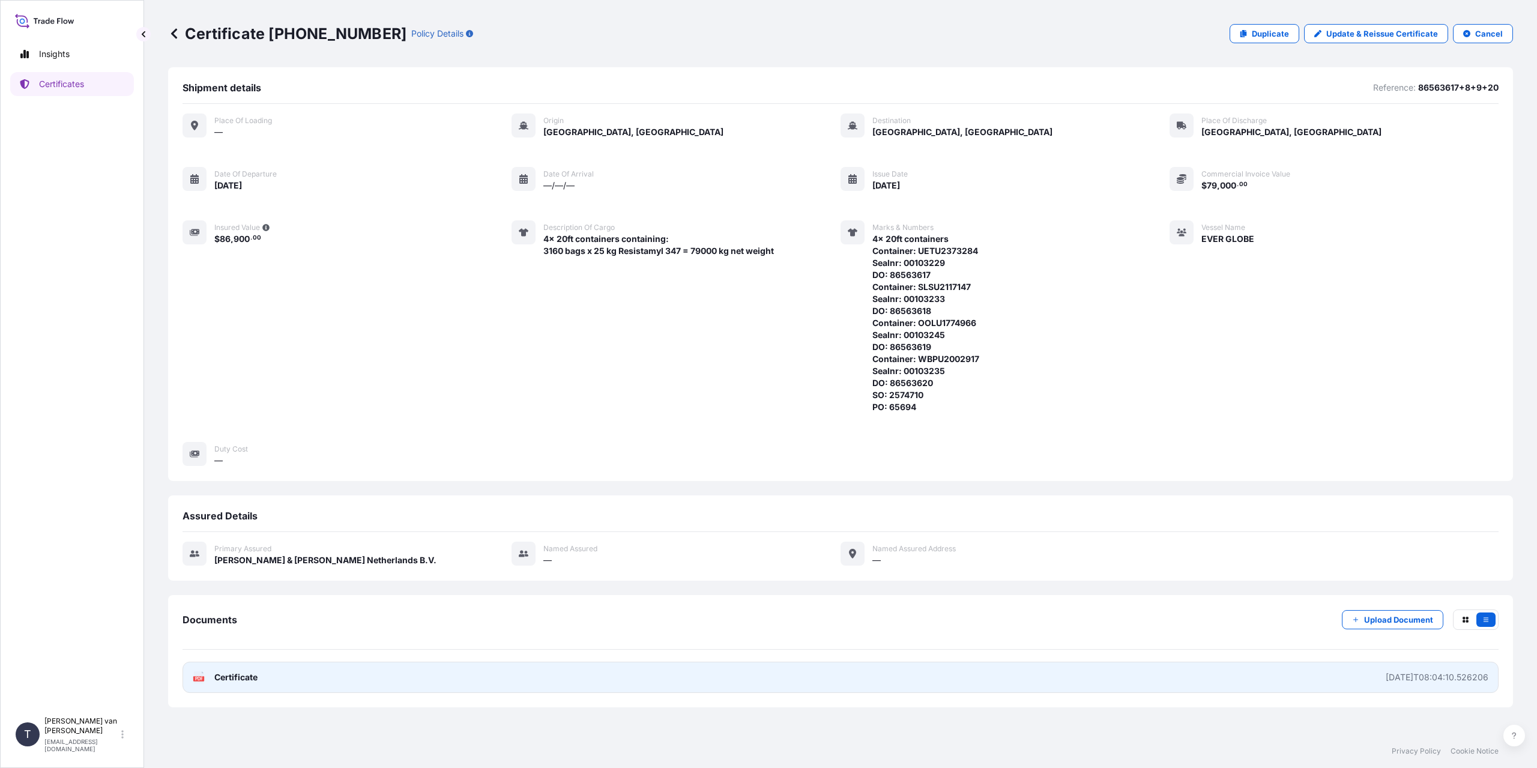
click at [338, 677] on link "PDF Certificate 2025-09-10T08:04:10.526206" at bounding box center [841, 677] width 1316 height 31
